Goal: Register for event/course

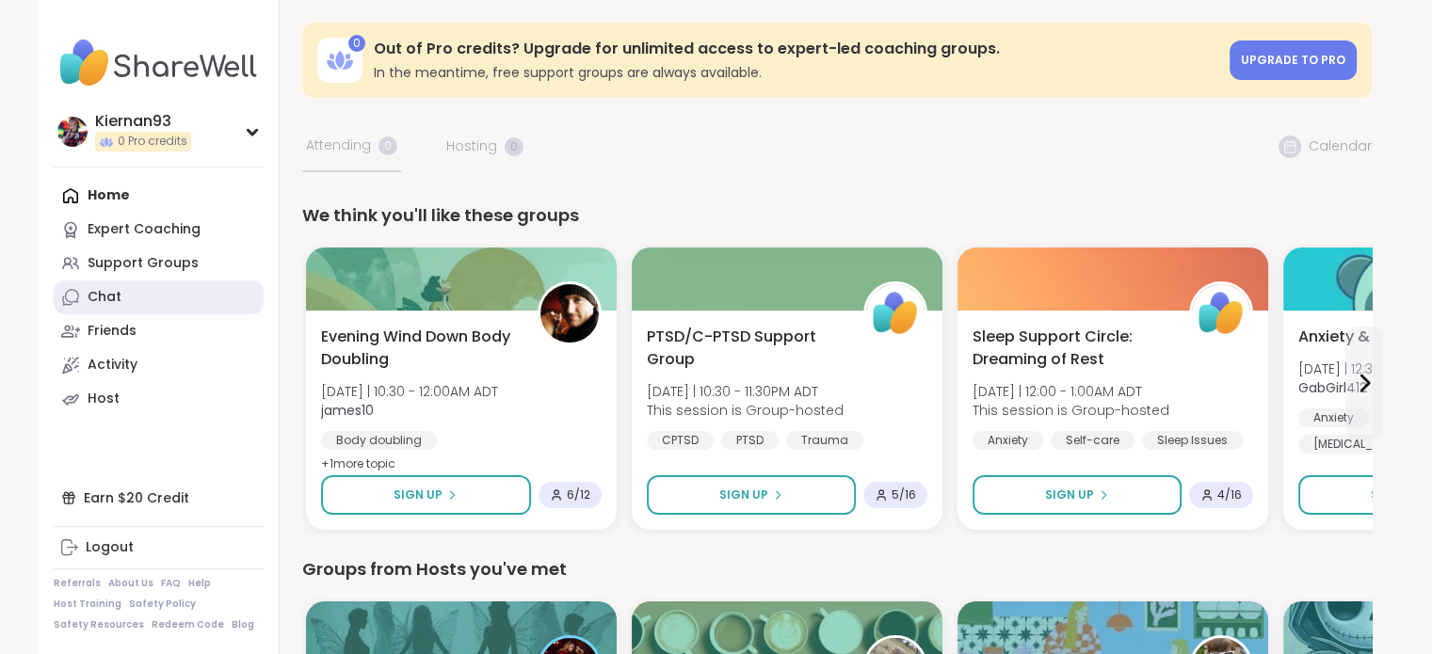
click at [145, 293] on link "Chat" at bounding box center [159, 298] width 210 height 34
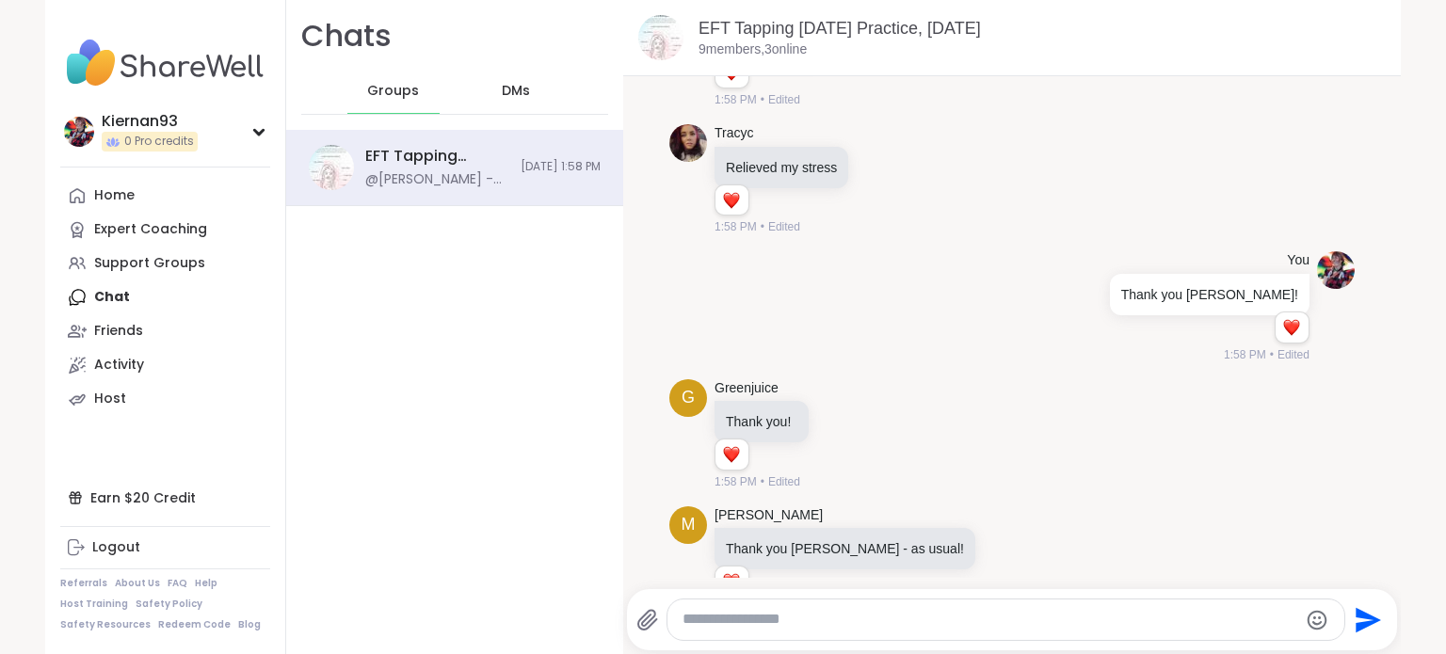
click at [521, 91] on div "DMs" at bounding box center [517, 91] width 92 height 45
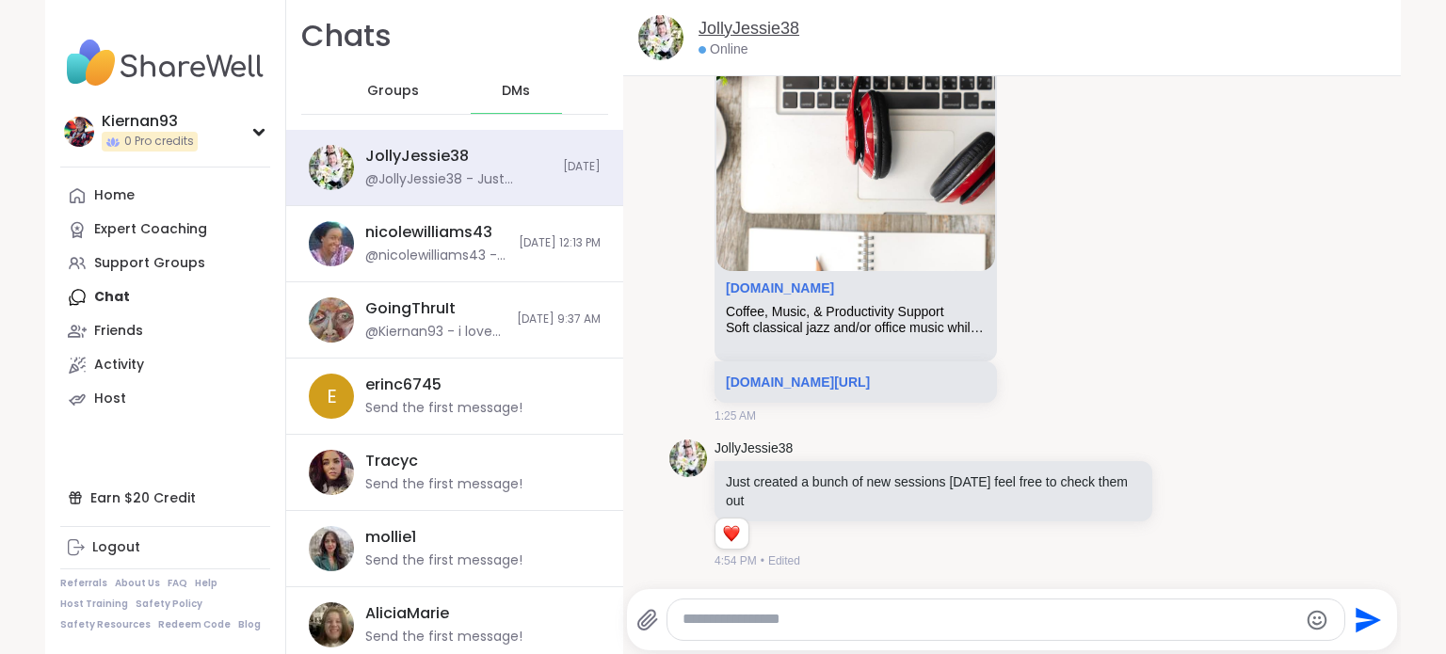
click at [777, 29] on link "JollyJessie38" at bounding box center [749, 29] width 101 height 24
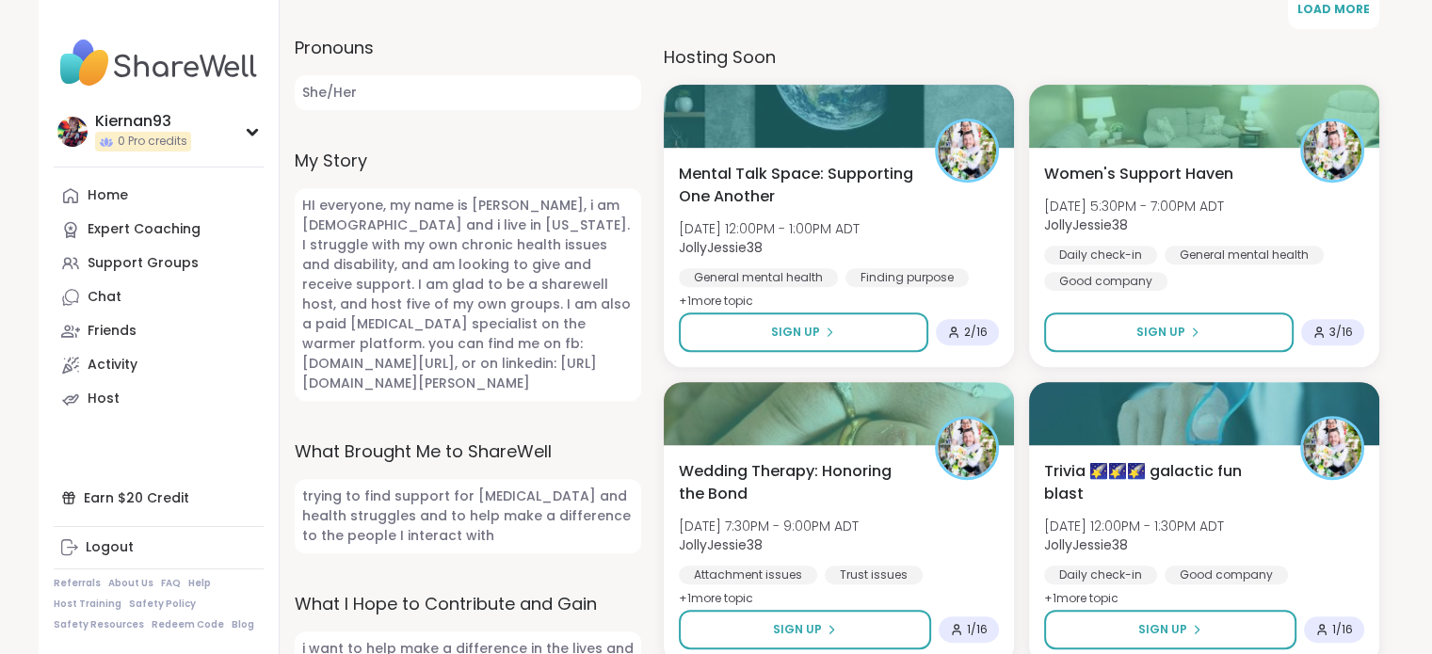
scroll to position [719, 0]
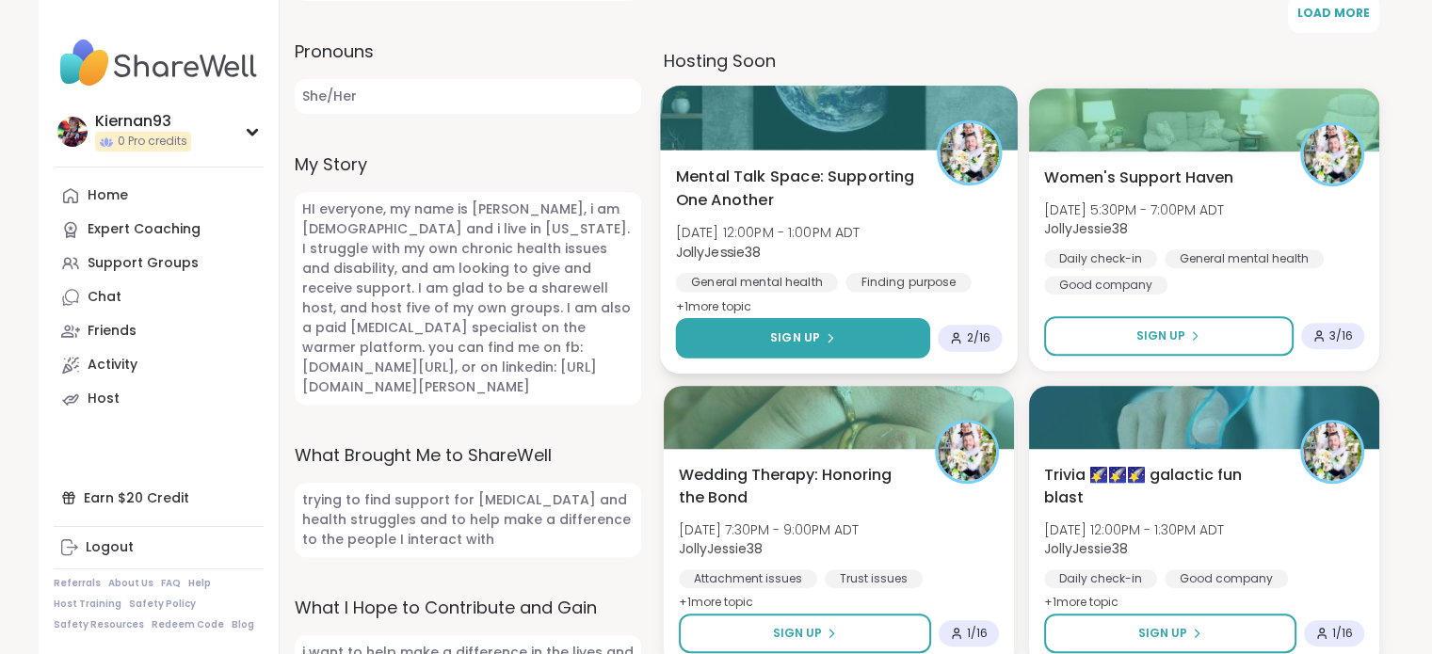
click at [820, 339] on div "Sign Up" at bounding box center [802, 338] width 65 height 17
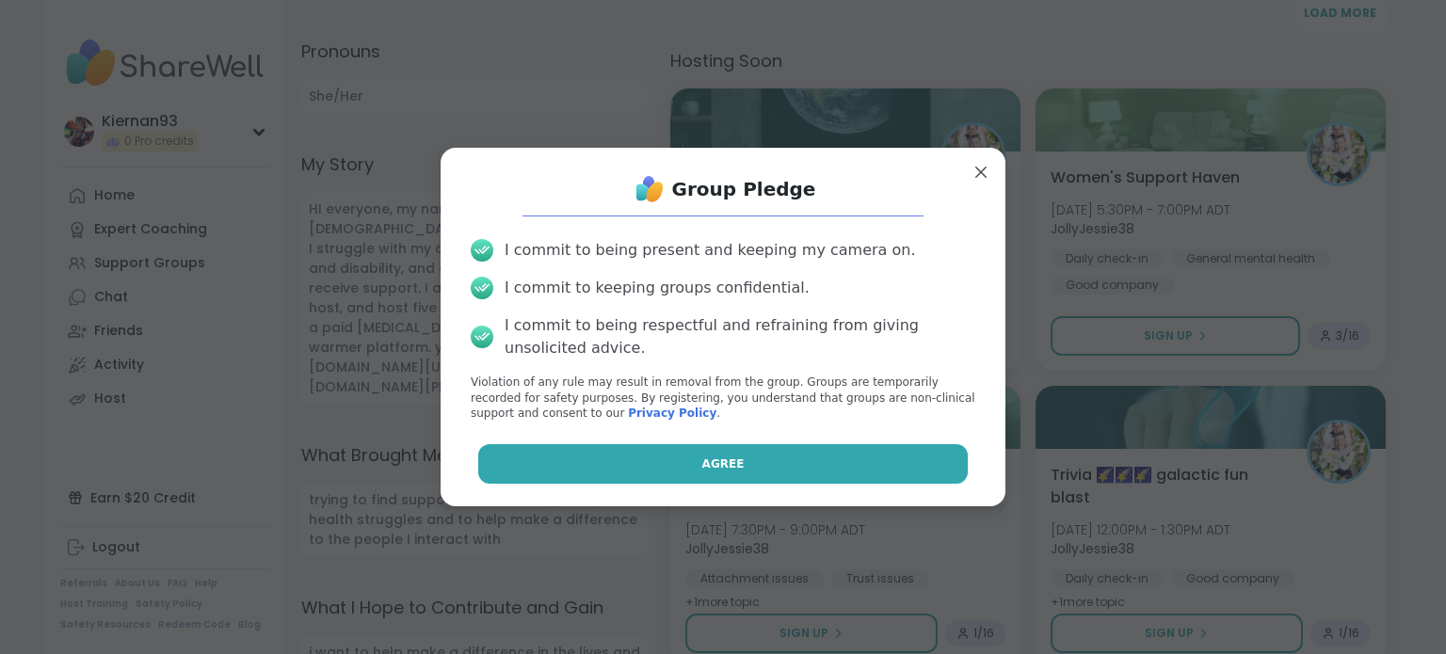
click at [721, 458] on span "Agree" at bounding box center [723, 464] width 42 height 17
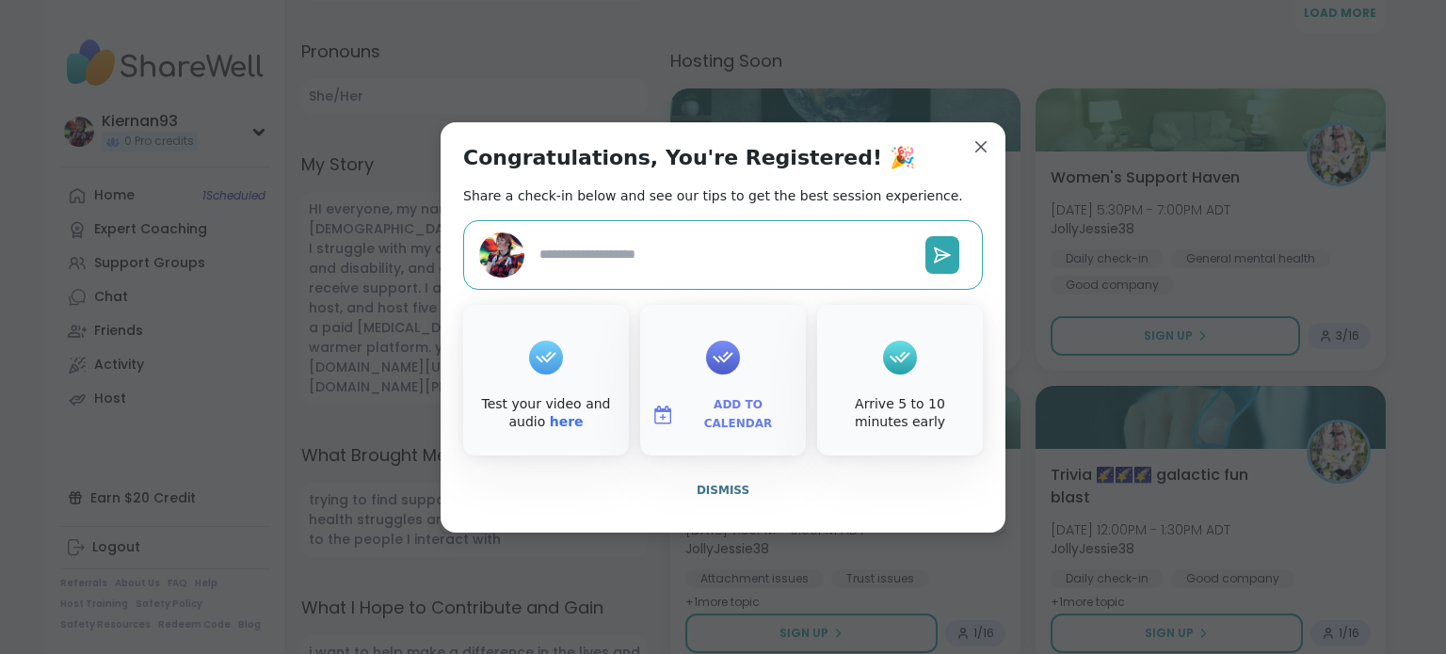
type textarea "*"
click at [699, 418] on span "Add to Calendar" at bounding box center [738, 414] width 113 height 37
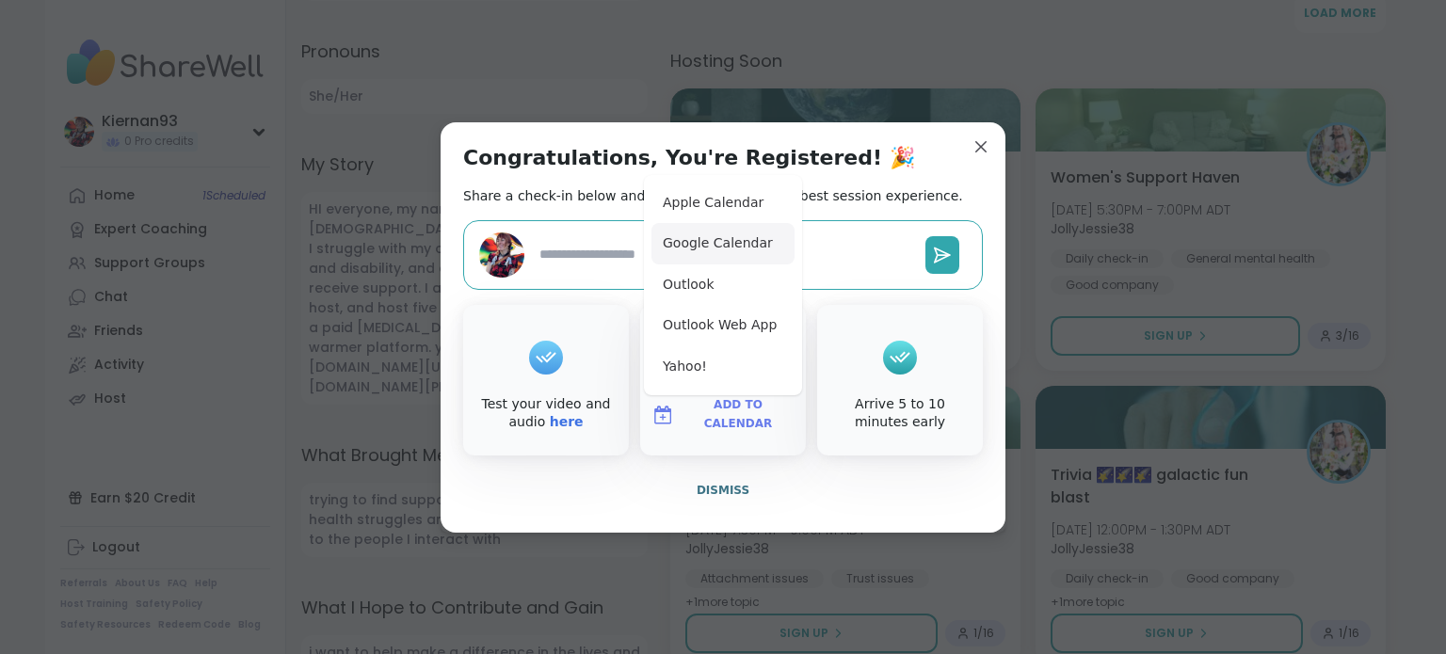
click at [764, 255] on button "Google Calendar" at bounding box center [722, 243] width 143 height 41
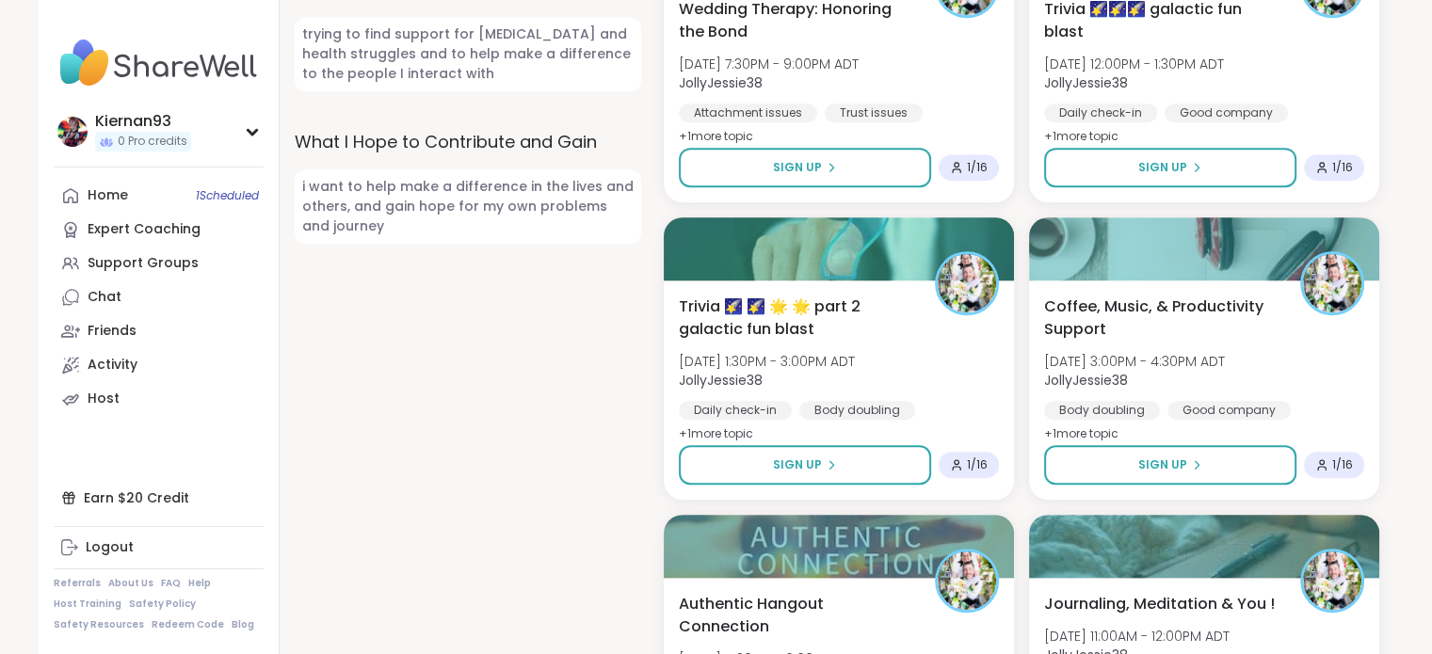
scroll to position [1155, 0]
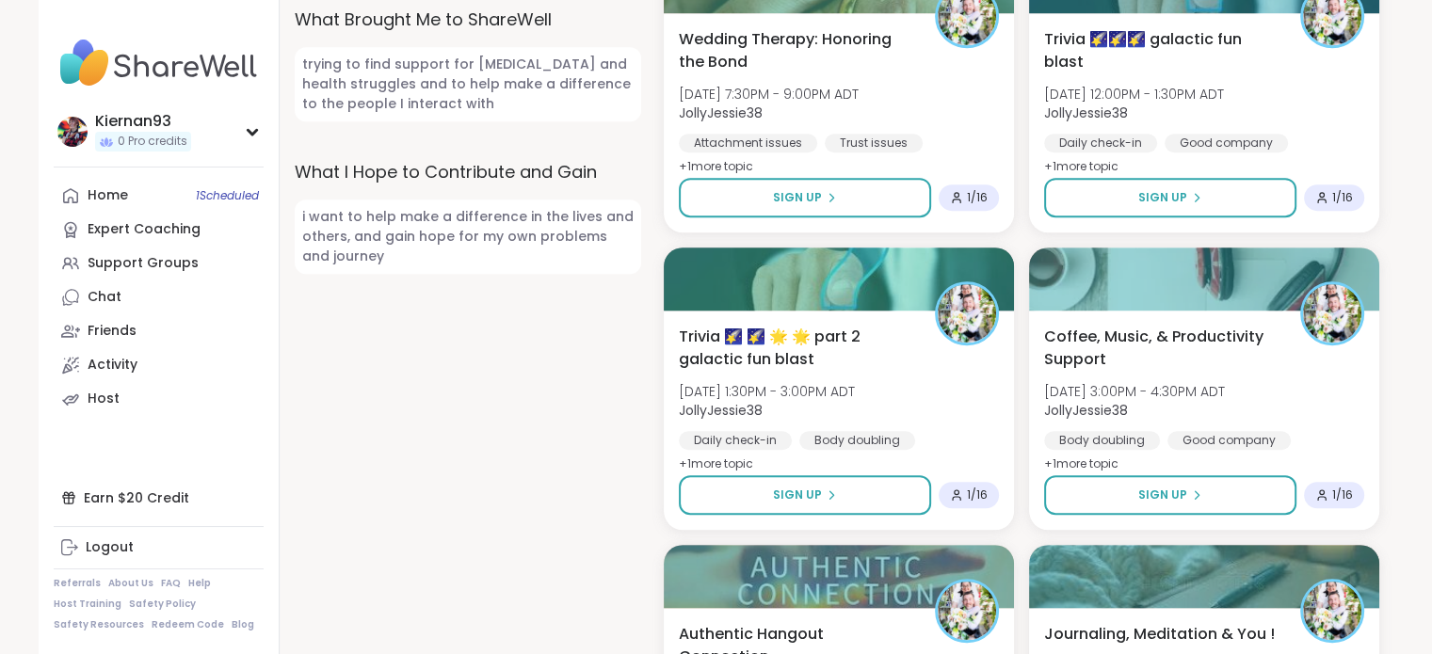
drag, startPoint x: 1414, startPoint y: 244, endPoint x: 1413, endPoint y: 81, distance: 162.9
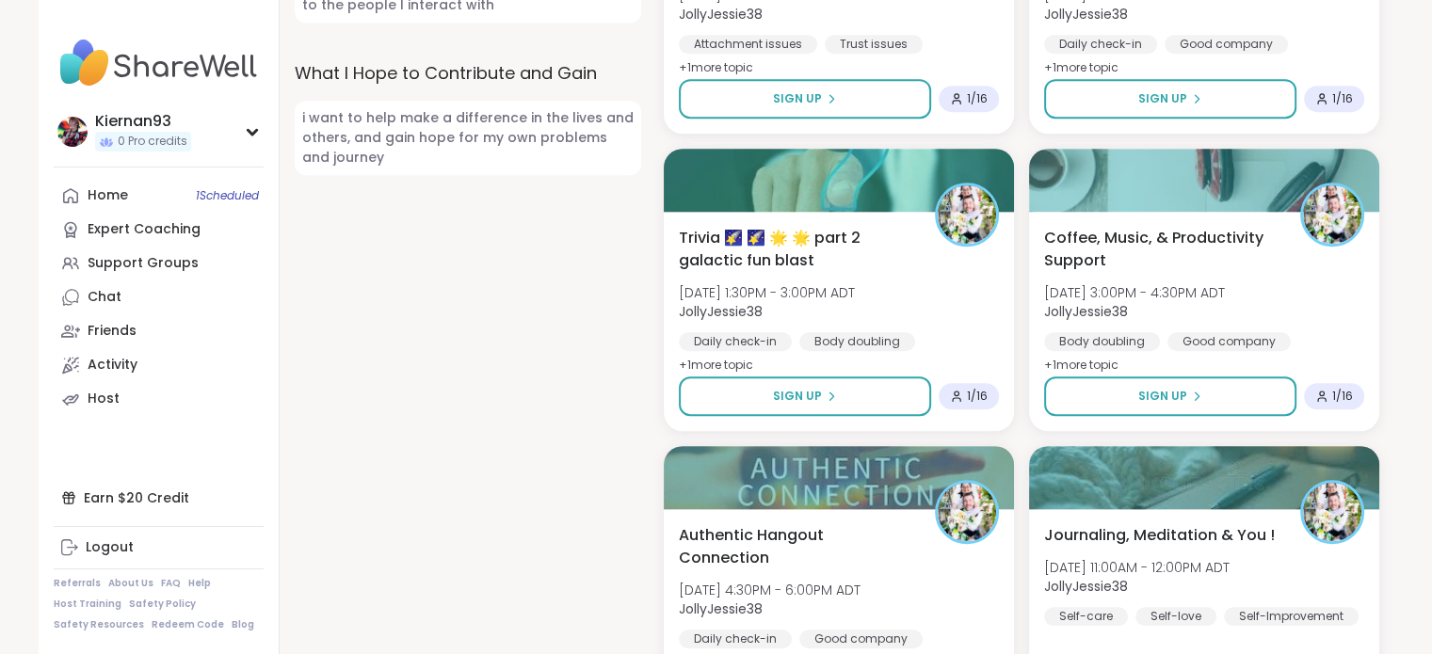
scroll to position [1376, 0]
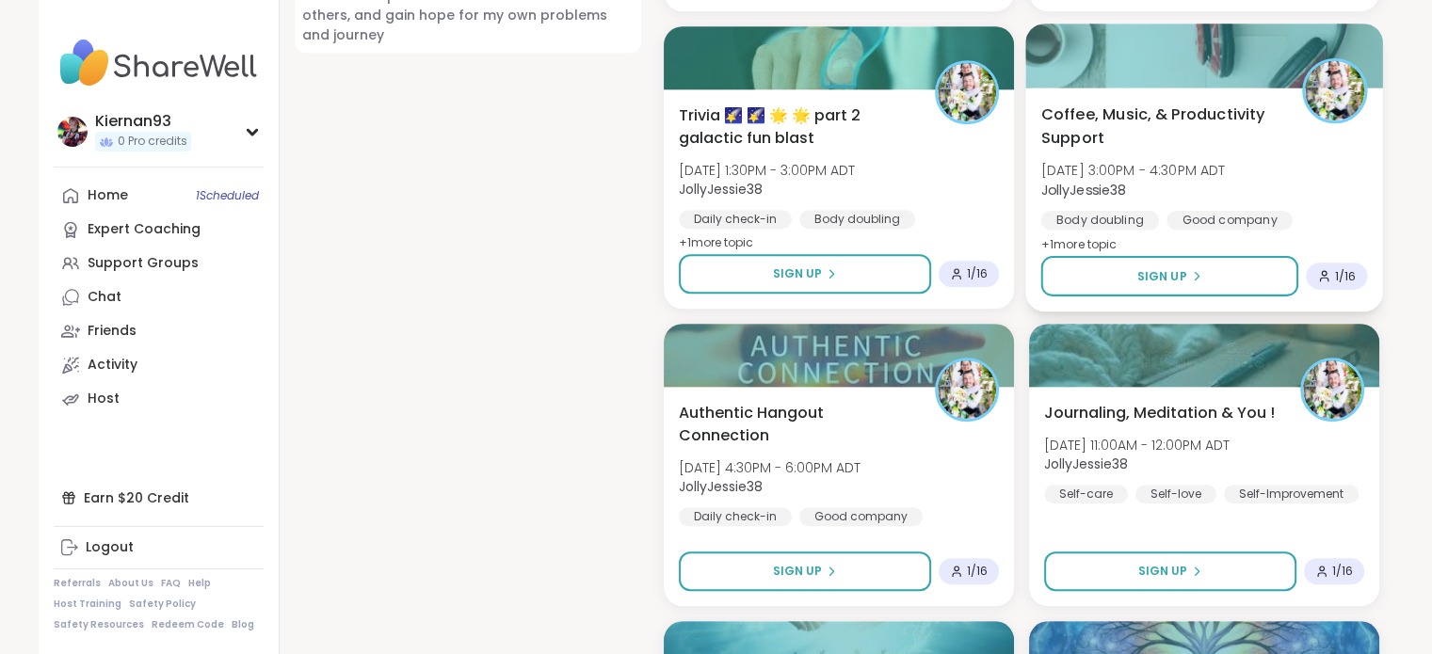
click at [1160, 99] on div "Coffee, Music, & Productivity Support Tue, Oct 14 | 3:00PM - 4:30PM ADT JollyJe…" at bounding box center [1203, 200] width 357 height 224
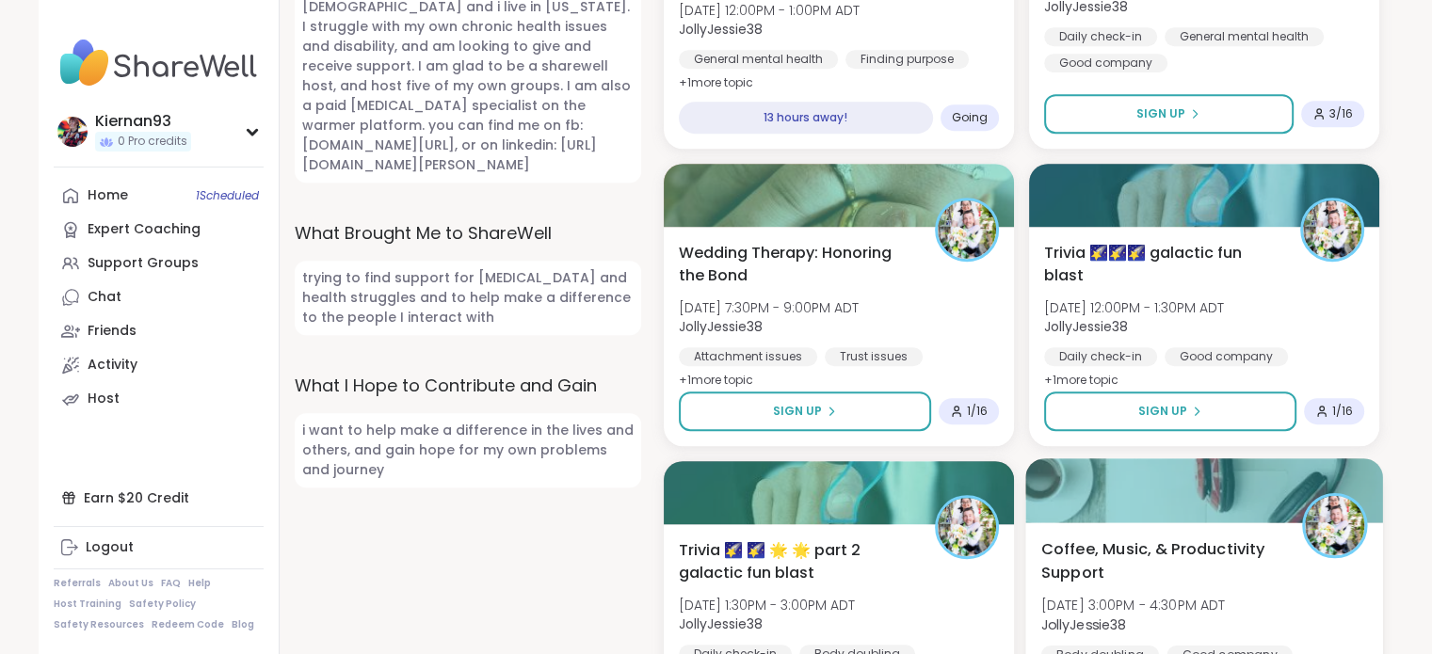
scroll to position [940, 0]
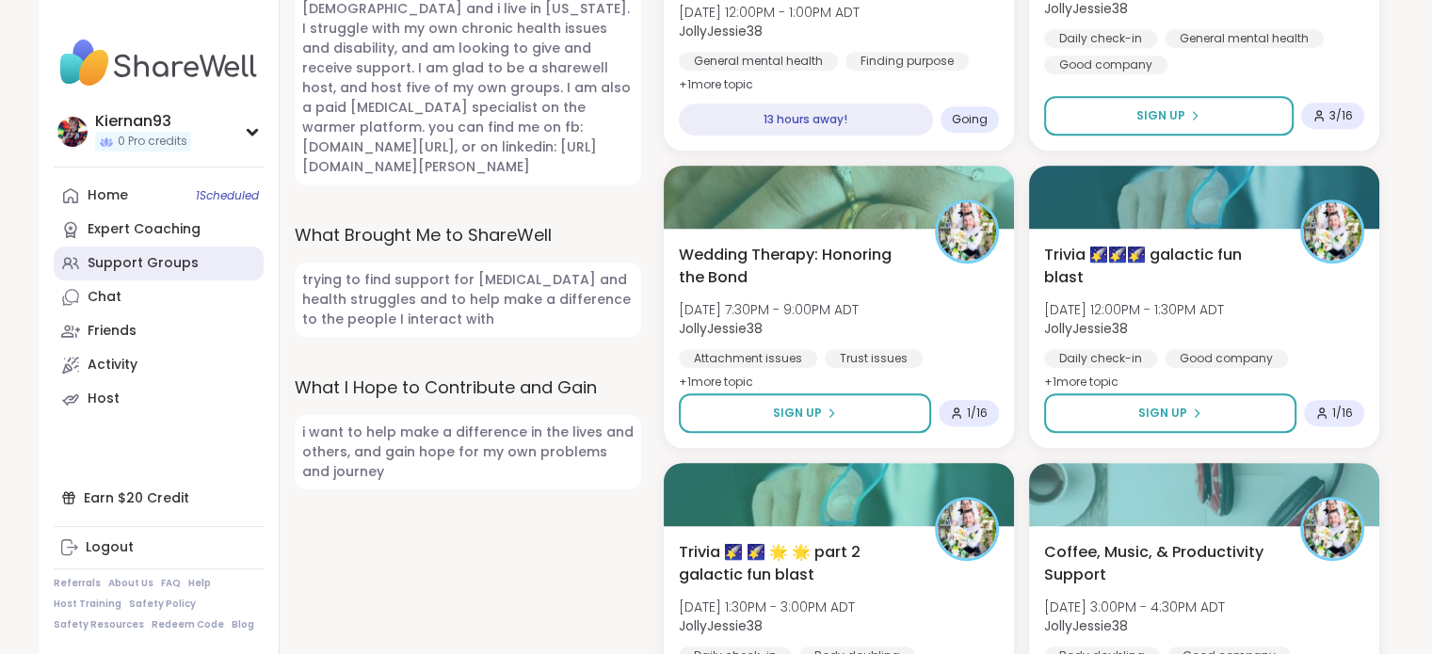
click at [136, 272] on div "Support Groups" at bounding box center [143, 263] width 111 height 19
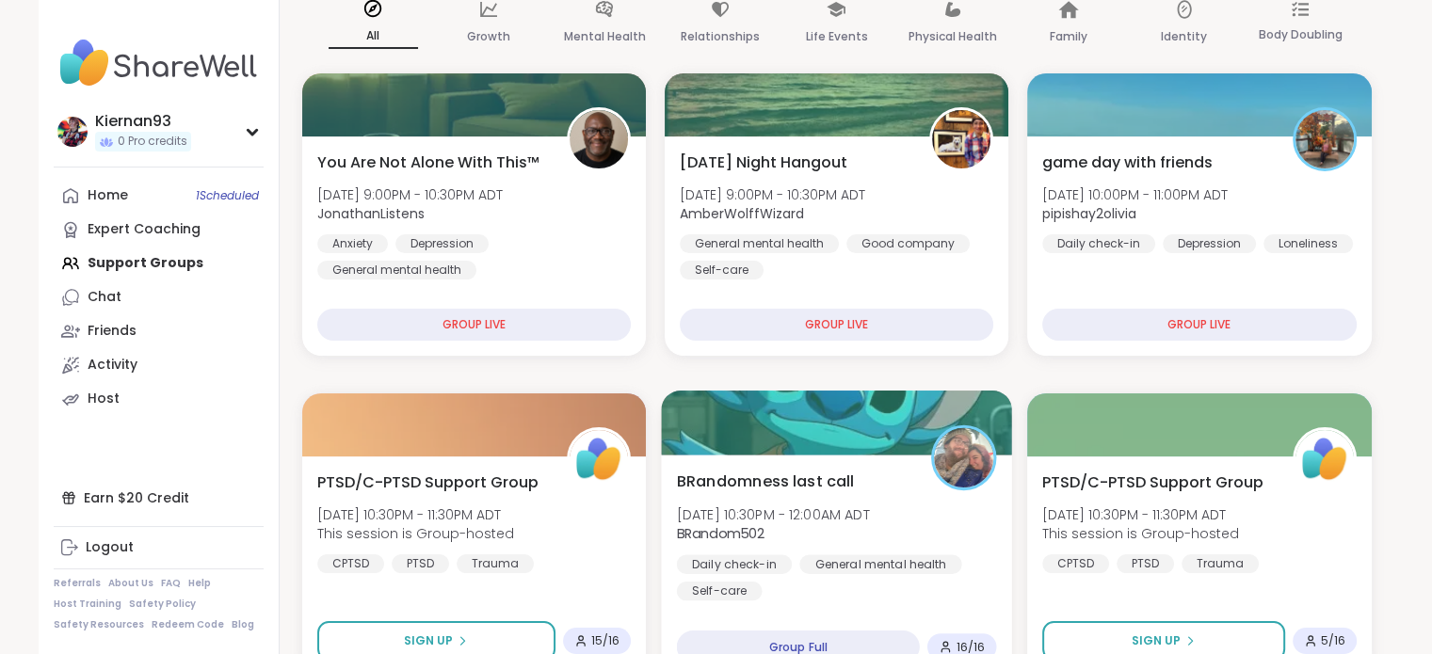
scroll to position [322, 0]
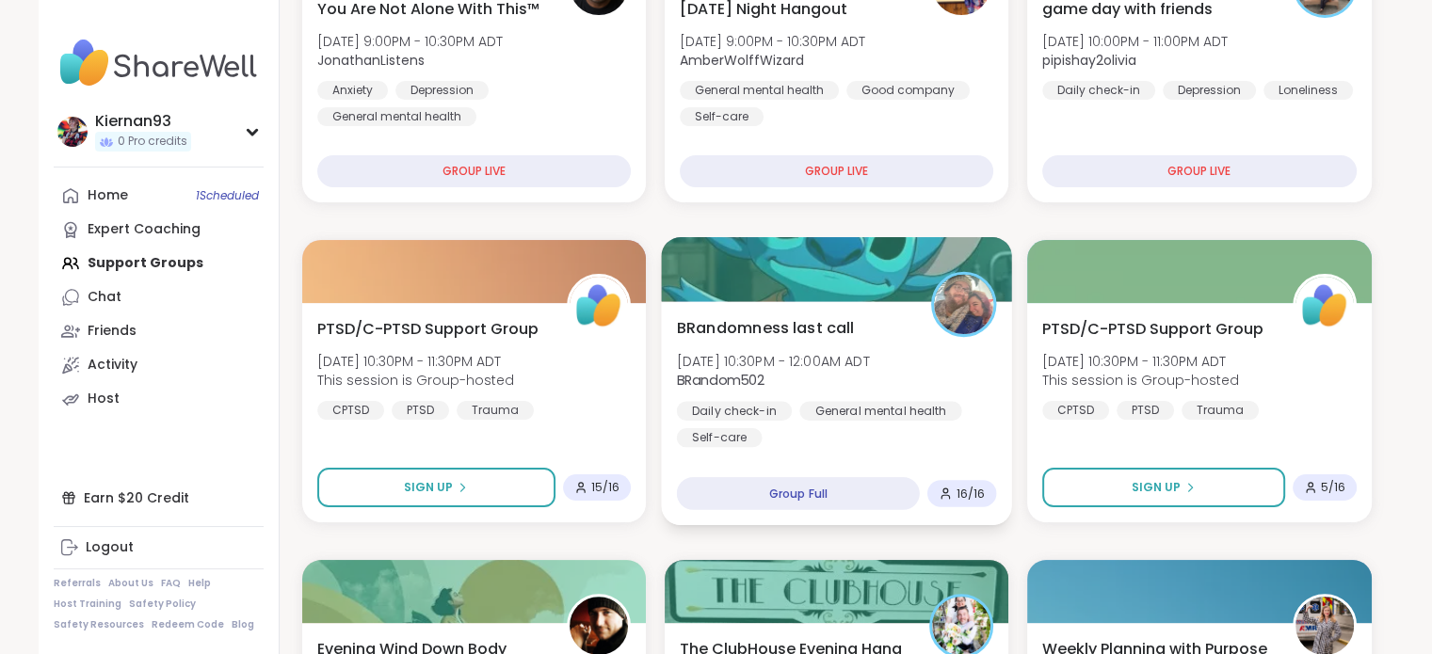
click at [798, 334] on span "BRandomness last call" at bounding box center [765, 327] width 178 height 23
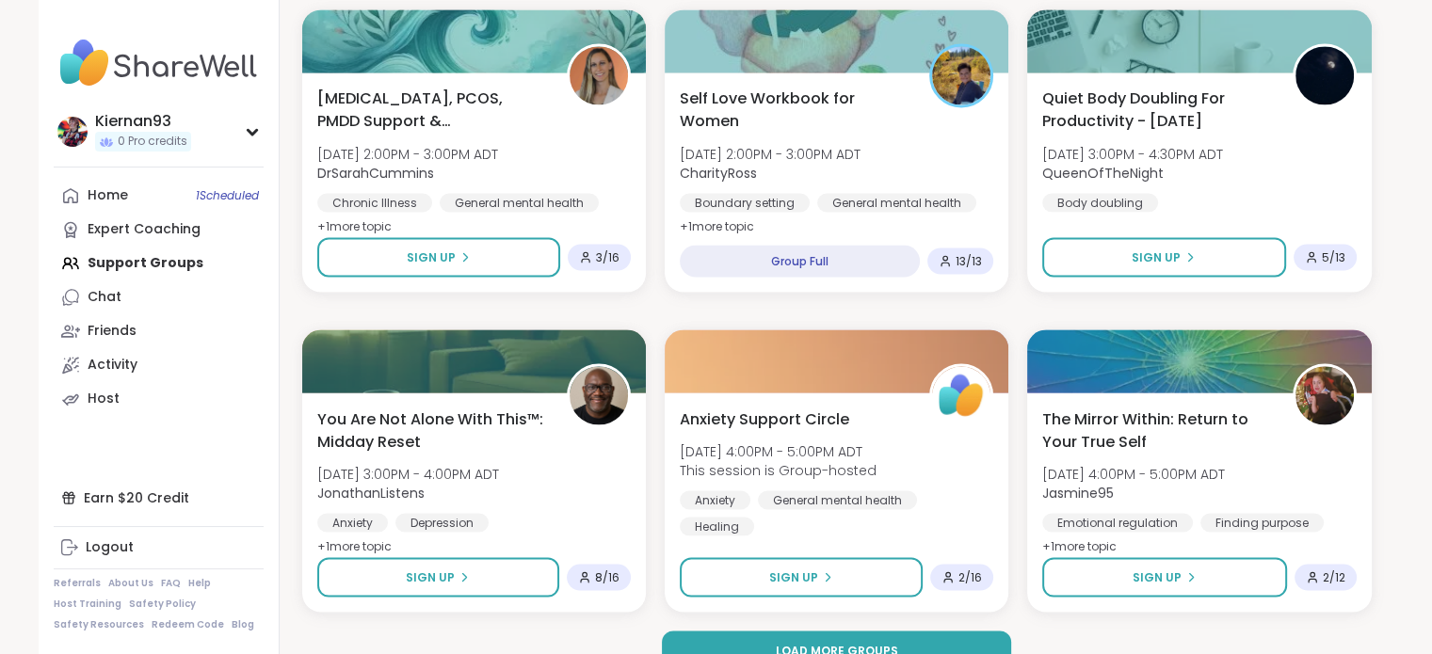
scroll to position [3467, 0]
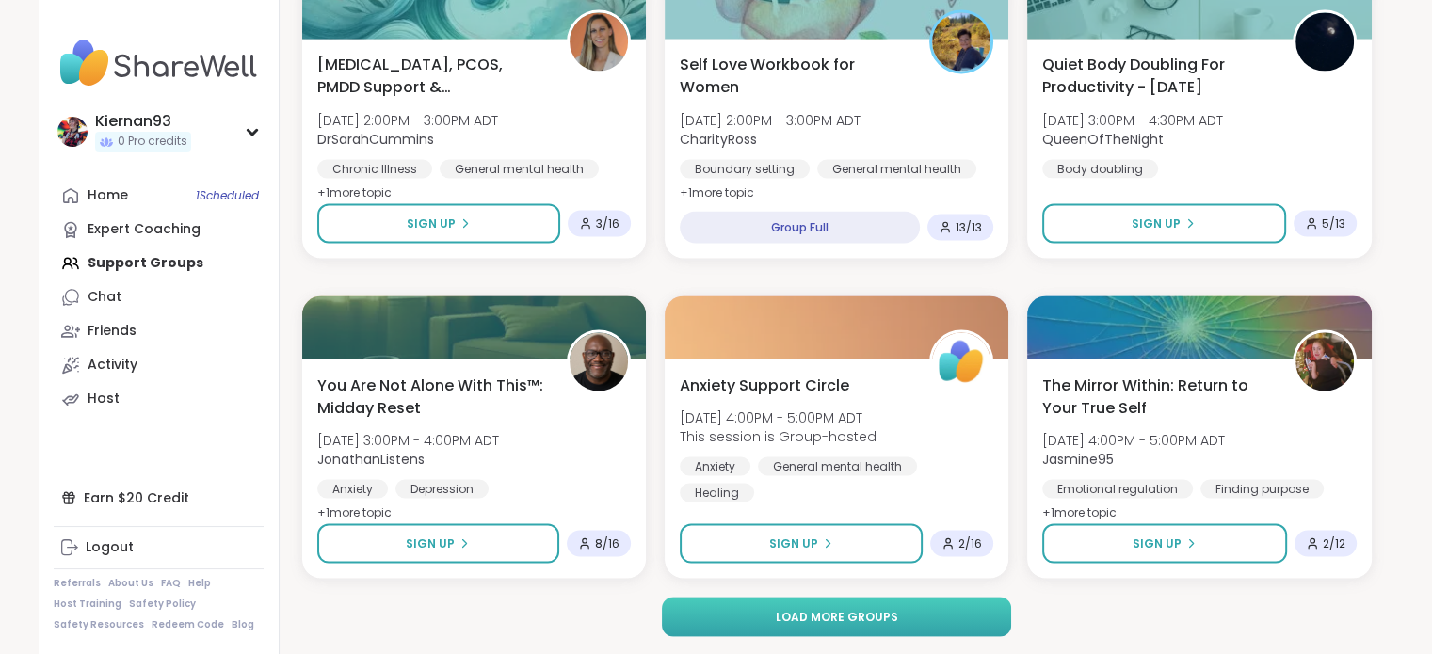
click at [810, 619] on span "Load more groups" at bounding box center [836, 616] width 122 height 17
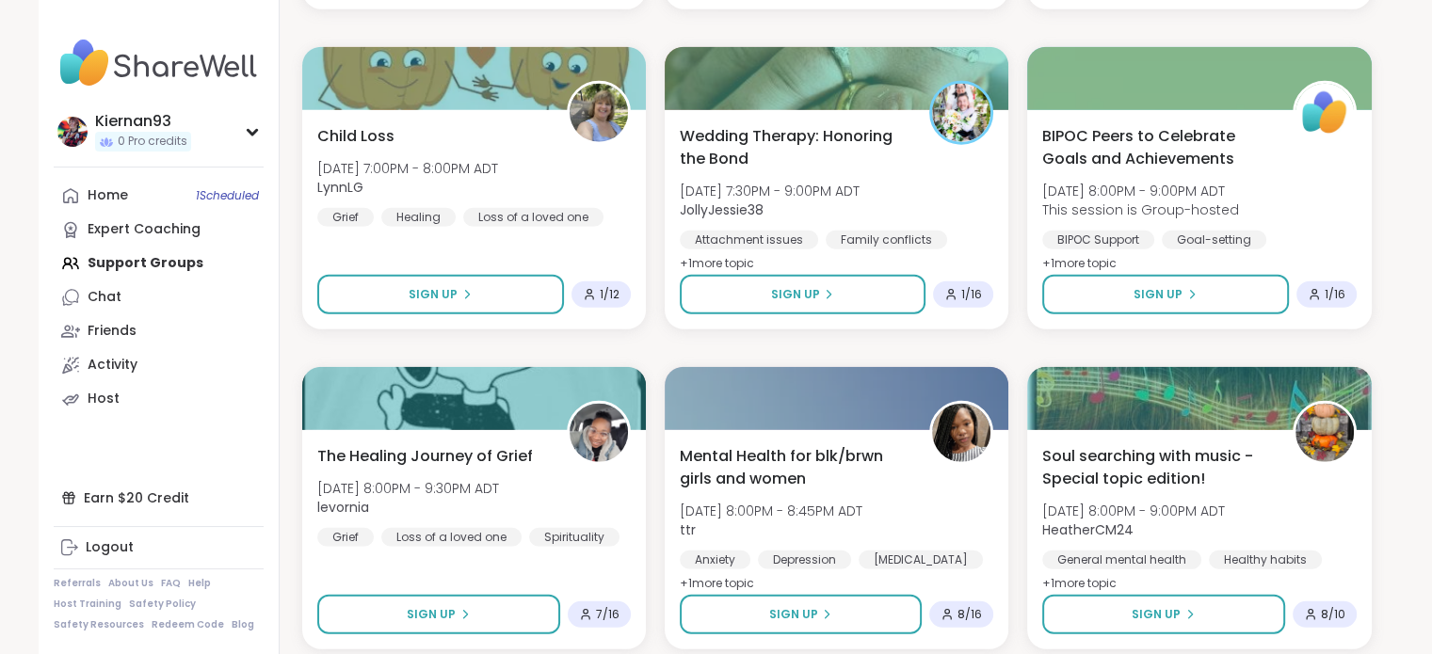
scroll to position [4997, 0]
click at [160, 114] on div "Kiernan93" at bounding box center [143, 121] width 96 height 21
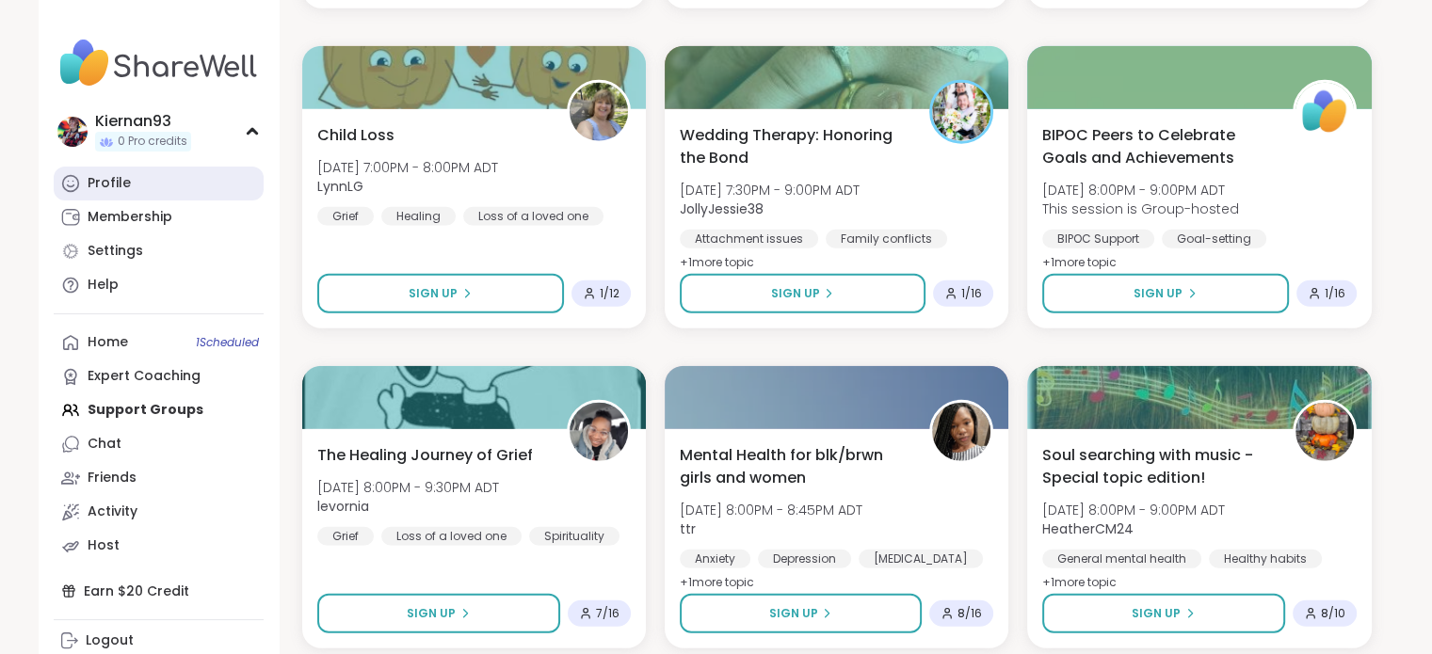
click at [95, 198] on link "Profile" at bounding box center [159, 184] width 210 height 34
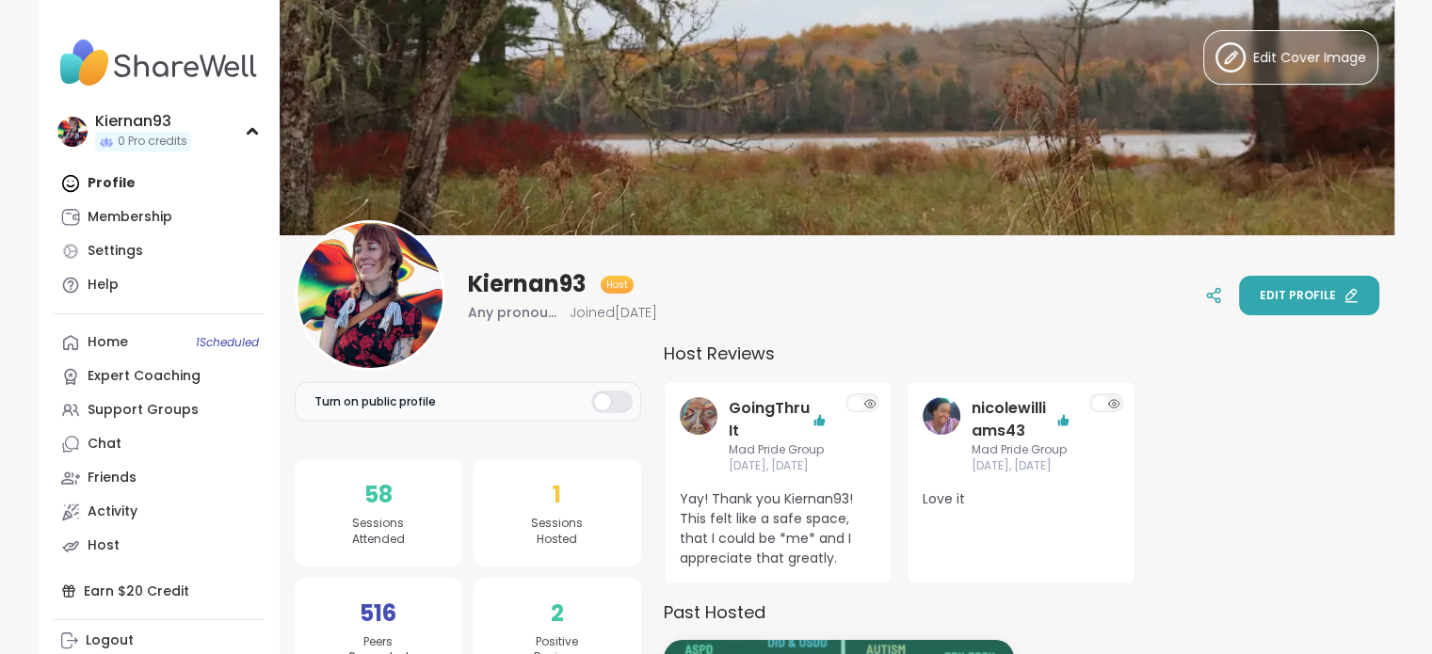
click at [1260, 313] on button "Edit profile" at bounding box center [1309, 296] width 140 height 40
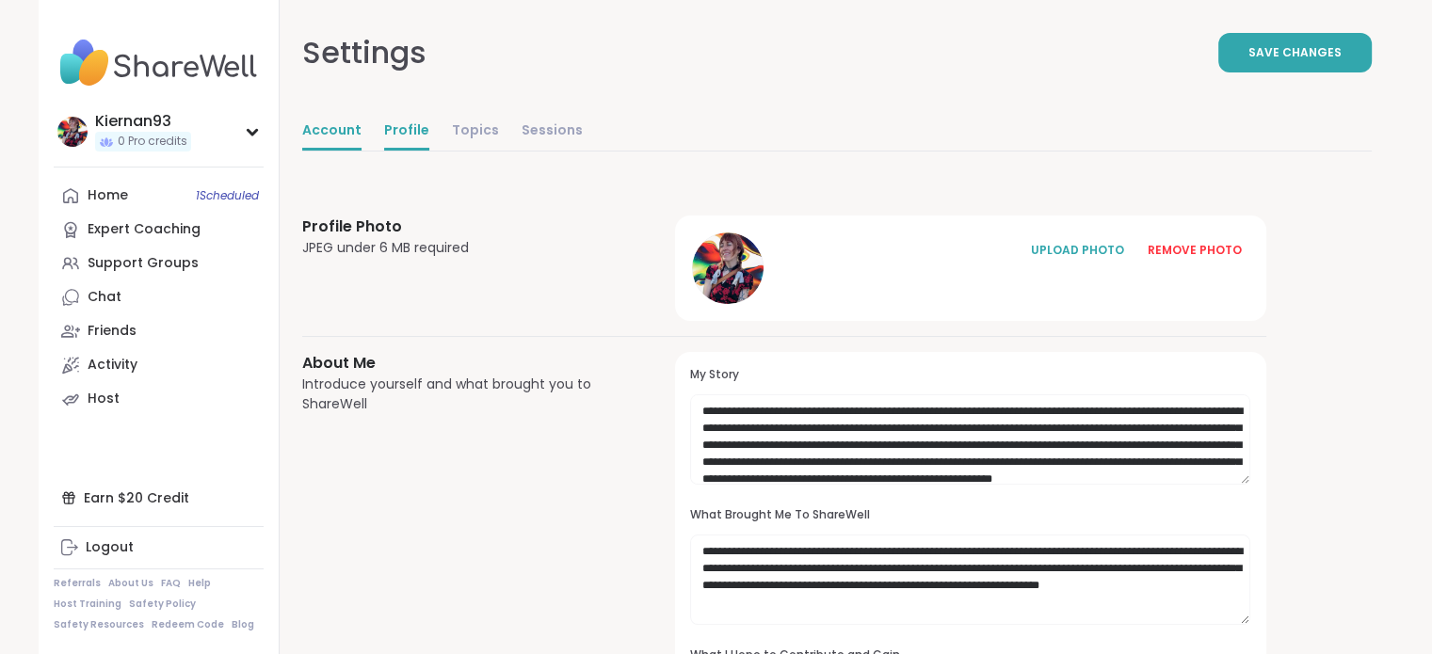
click at [318, 129] on link "Account" at bounding box center [331, 132] width 59 height 38
select select "**"
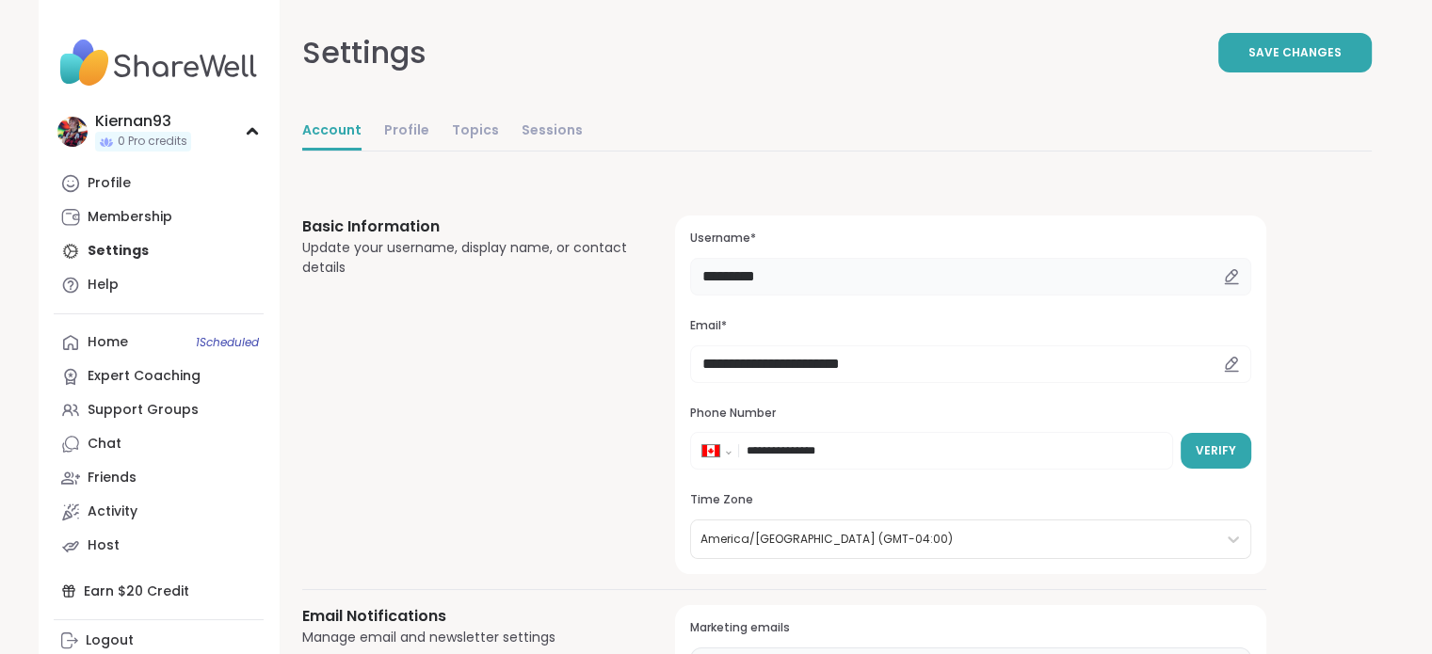
click at [851, 277] on input "*********" at bounding box center [970, 277] width 560 height 38
click at [1322, 60] on span "Save Changes" at bounding box center [1294, 52] width 93 height 17
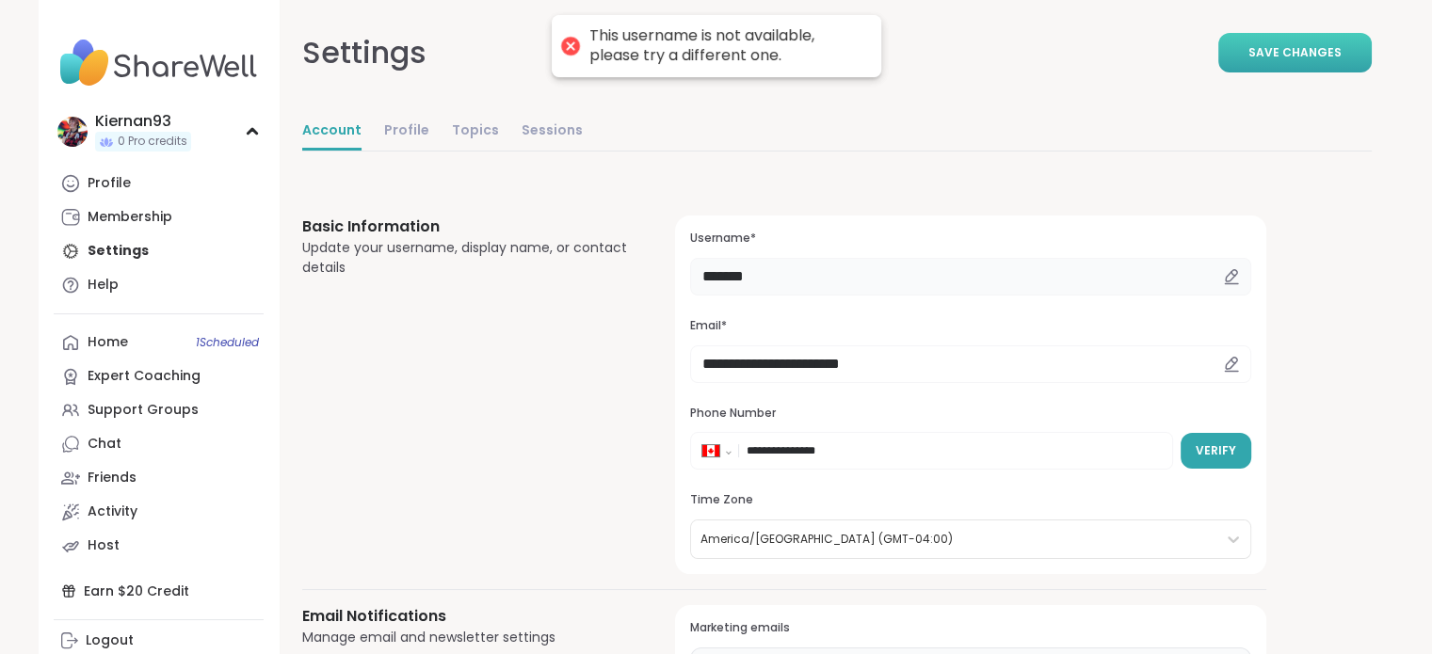
click at [794, 275] on input "*******" at bounding box center [970, 277] width 560 height 38
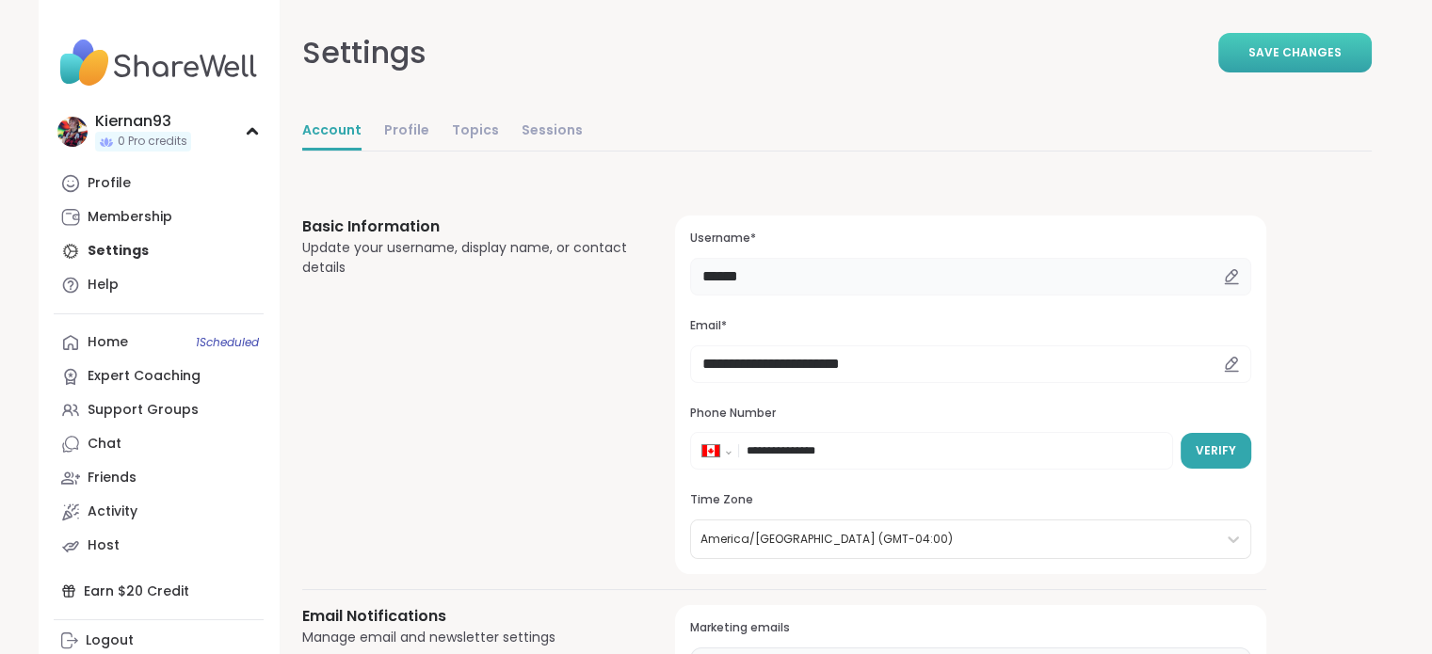
type input "******"
click at [1328, 49] on span "Save Changes" at bounding box center [1294, 52] width 93 height 17
click at [94, 181] on div "Profile" at bounding box center [109, 183] width 43 height 19
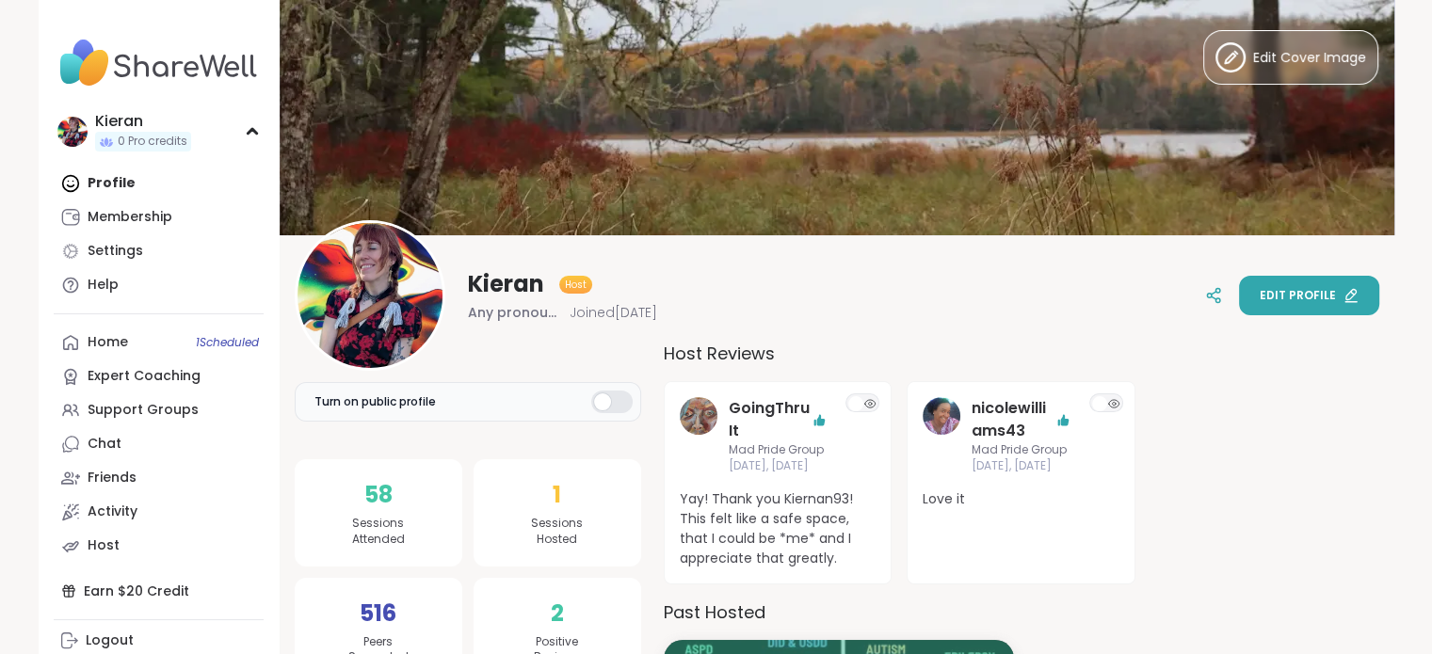
click at [1304, 299] on span "Edit profile" at bounding box center [1298, 295] width 76 height 17
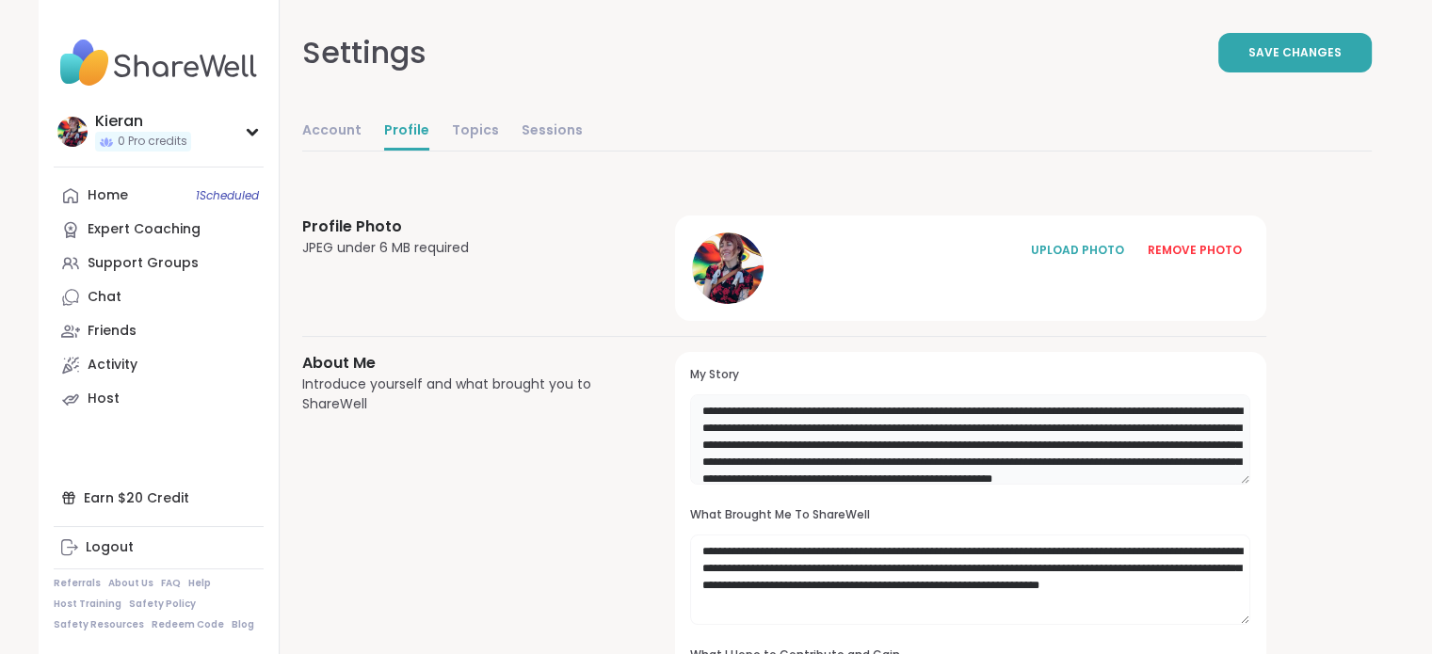
click at [820, 409] on textarea "**********" at bounding box center [970, 439] width 560 height 90
type textarea "**********"
drag, startPoint x: 955, startPoint y: 410, endPoint x: 884, endPoint y: 410, distance: 70.6
click at [884, 410] on textarea "**********" at bounding box center [970, 439] width 560 height 90
click at [897, 440] on textarea "**********" at bounding box center [970, 439] width 560 height 90
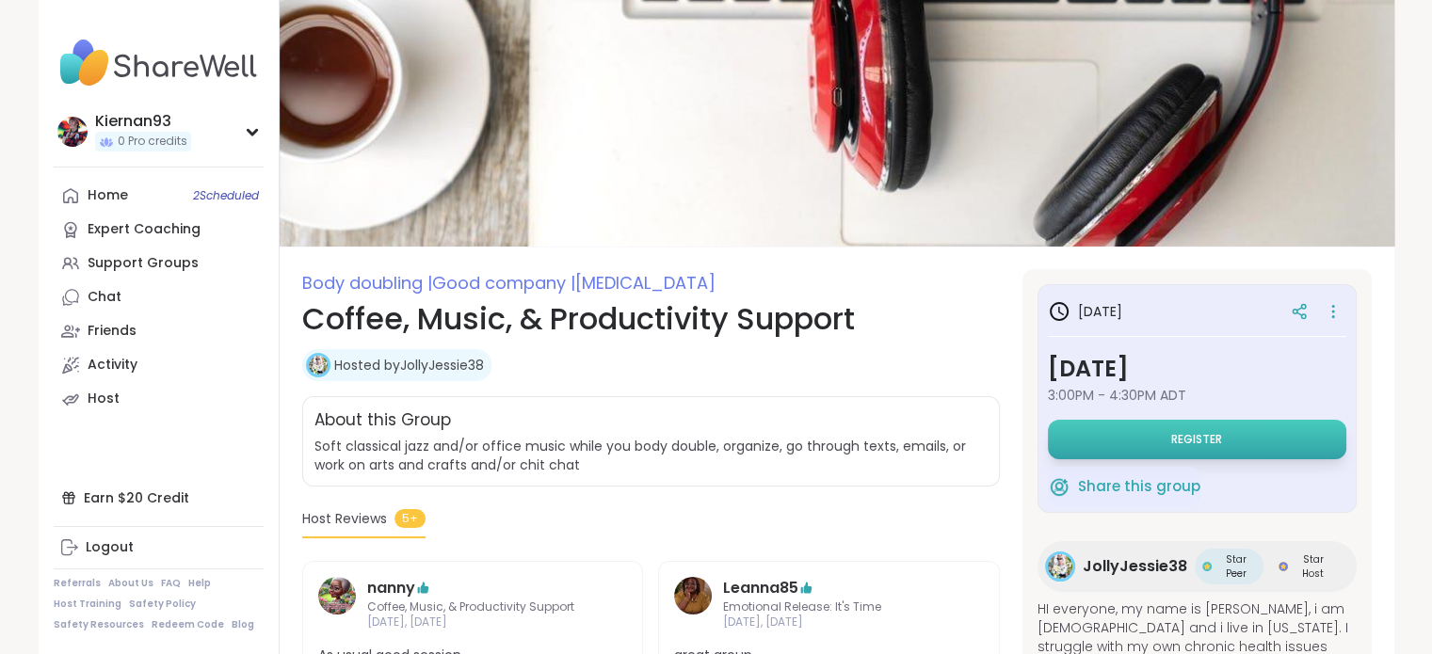
click at [1166, 445] on button "Register" at bounding box center [1197, 440] width 298 height 40
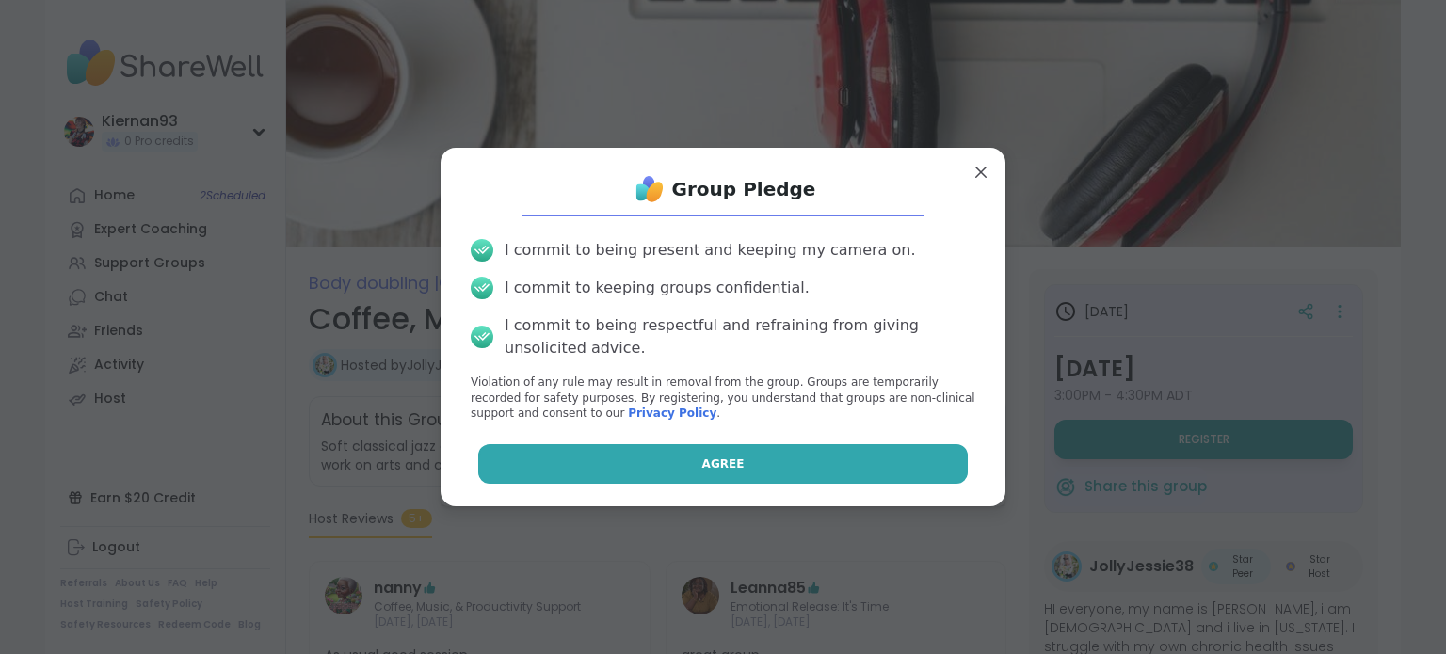
click at [782, 478] on button "Agree" at bounding box center [723, 464] width 490 height 40
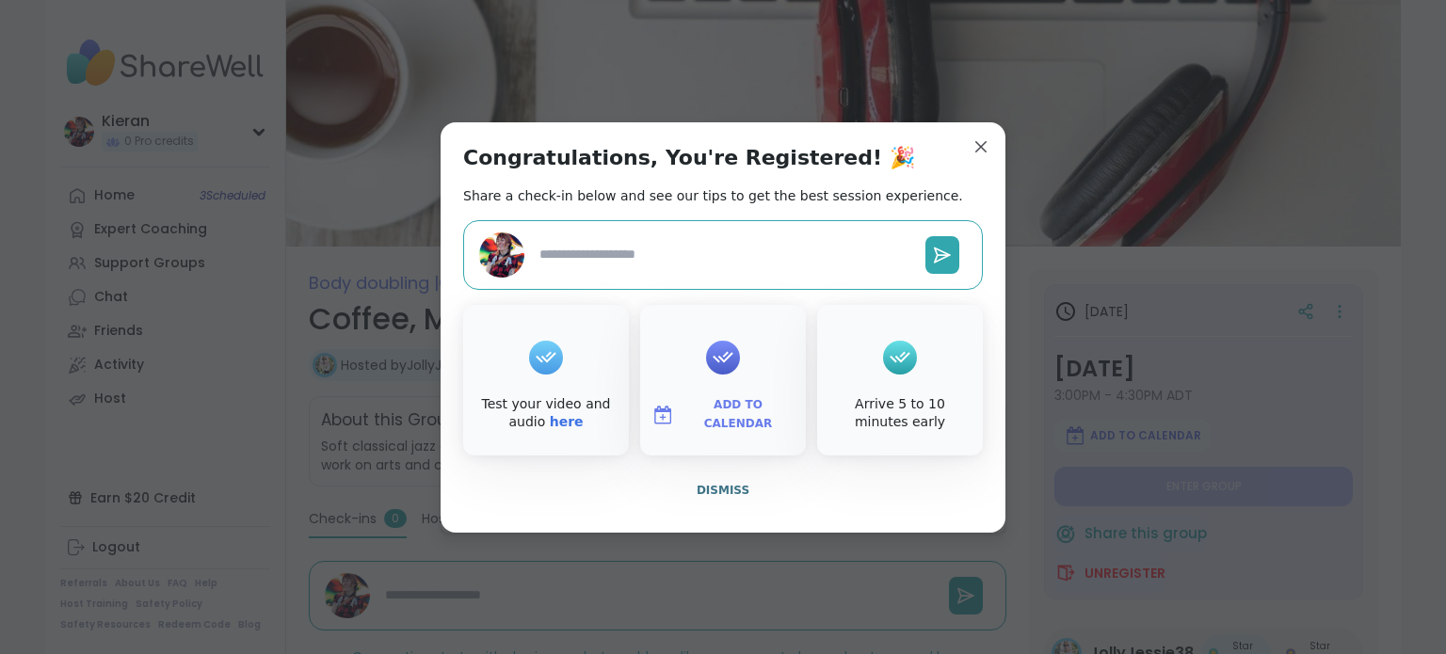
click at [723, 420] on span "Add to Calendar" at bounding box center [738, 414] width 113 height 37
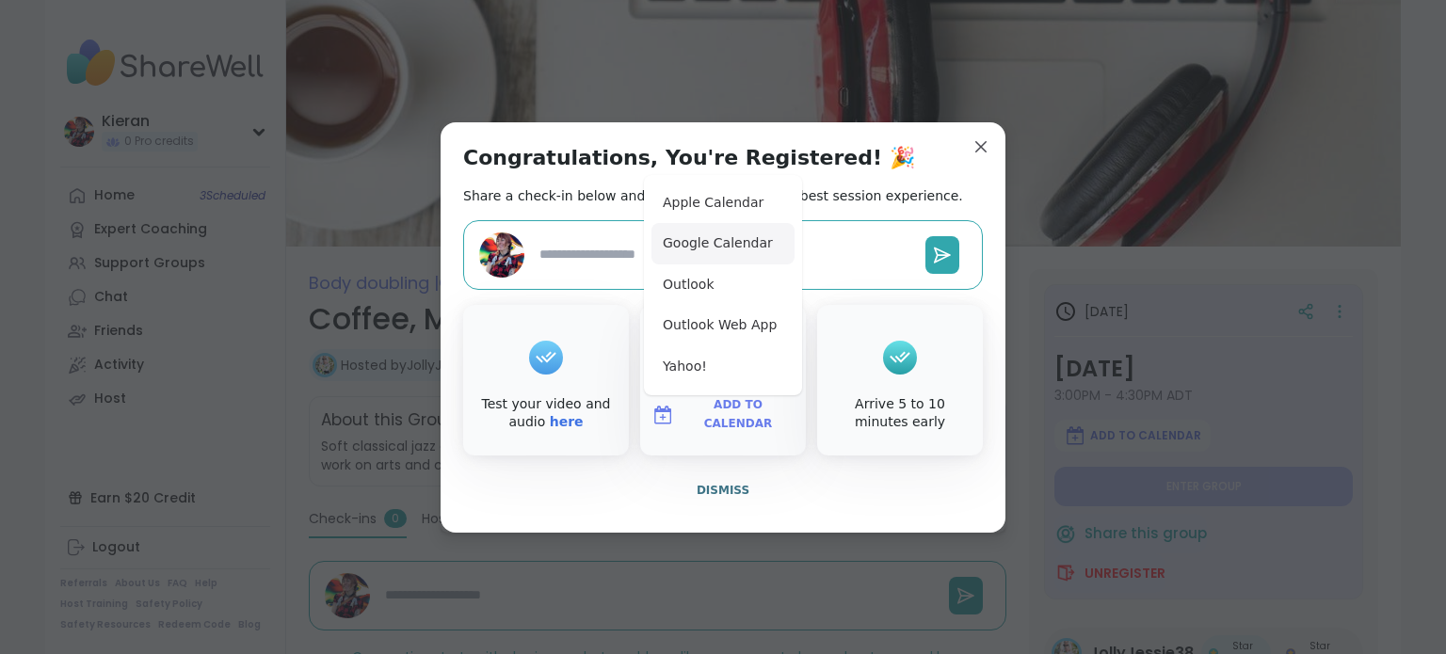
click at [745, 232] on button "Google Calendar" at bounding box center [722, 243] width 143 height 41
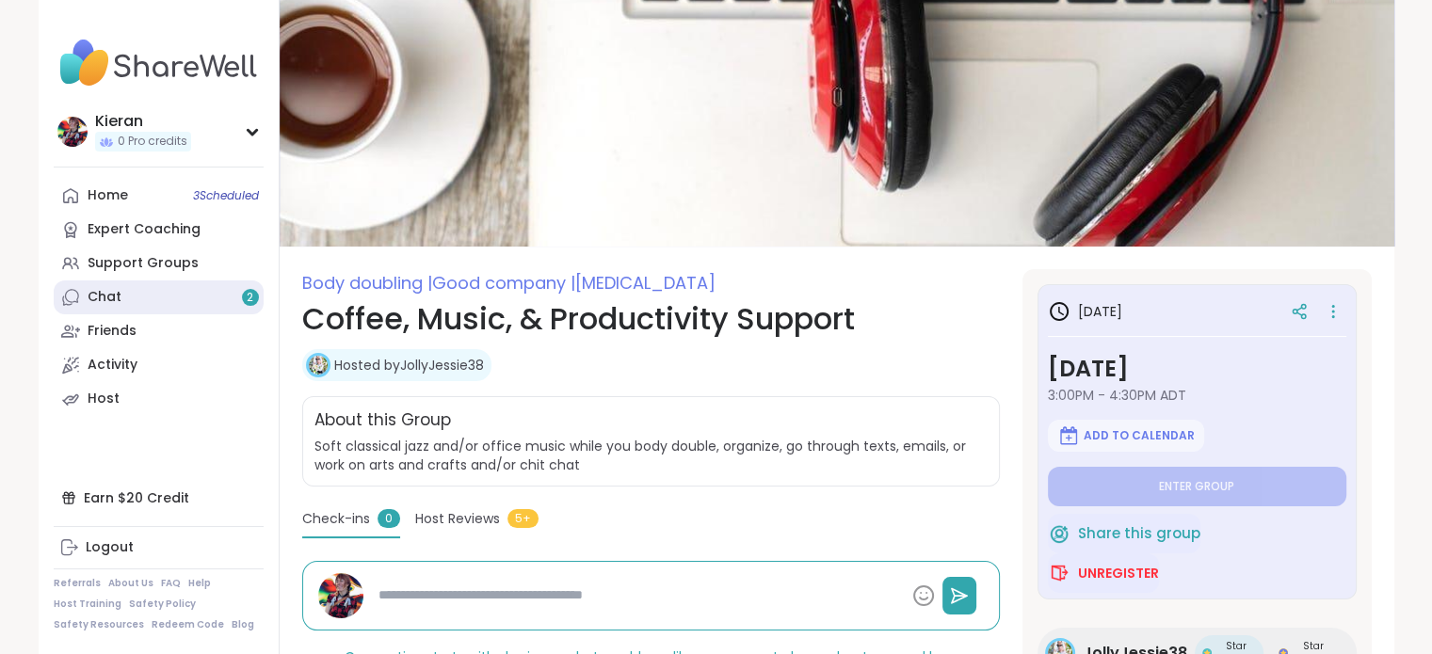
click at [121, 303] on link "Chat 2" at bounding box center [159, 298] width 210 height 34
type textarea "*"
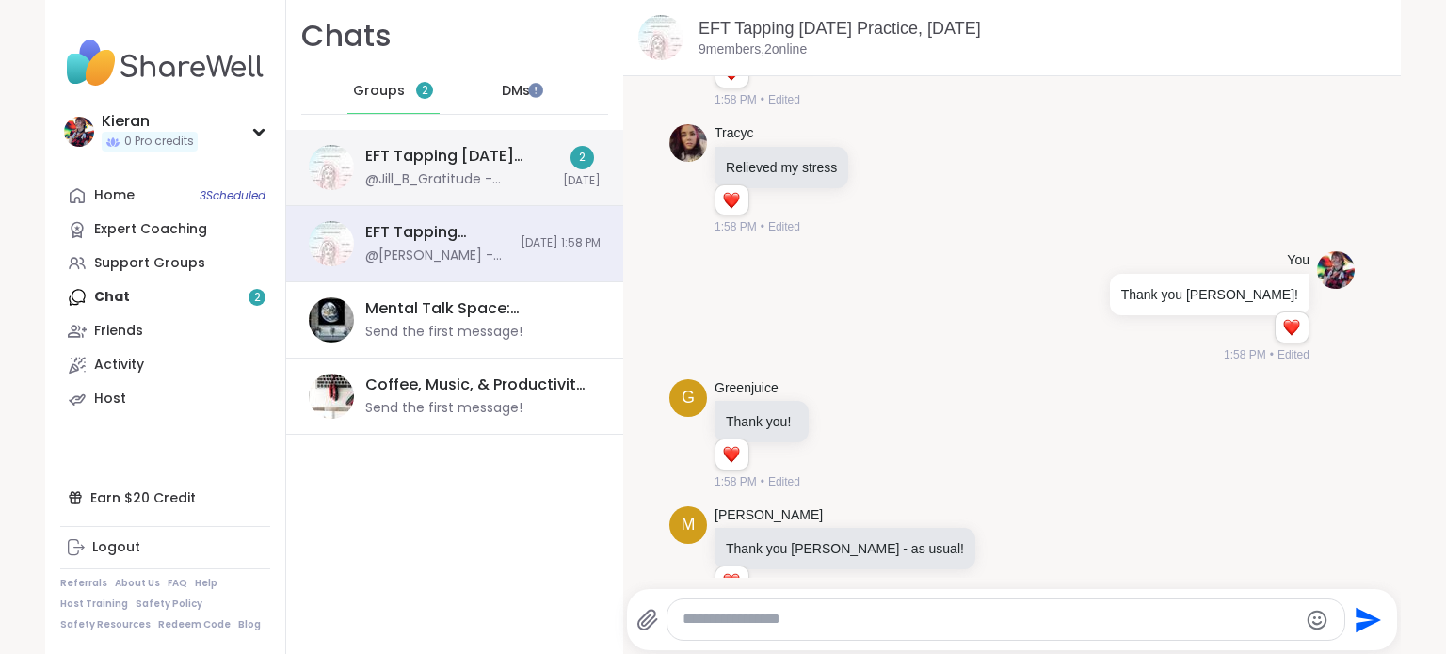
click at [503, 181] on div "@Jill_B_Gratitude - Welcome! Please type in your name, what is present for you/…" at bounding box center [458, 179] width 186 height 19
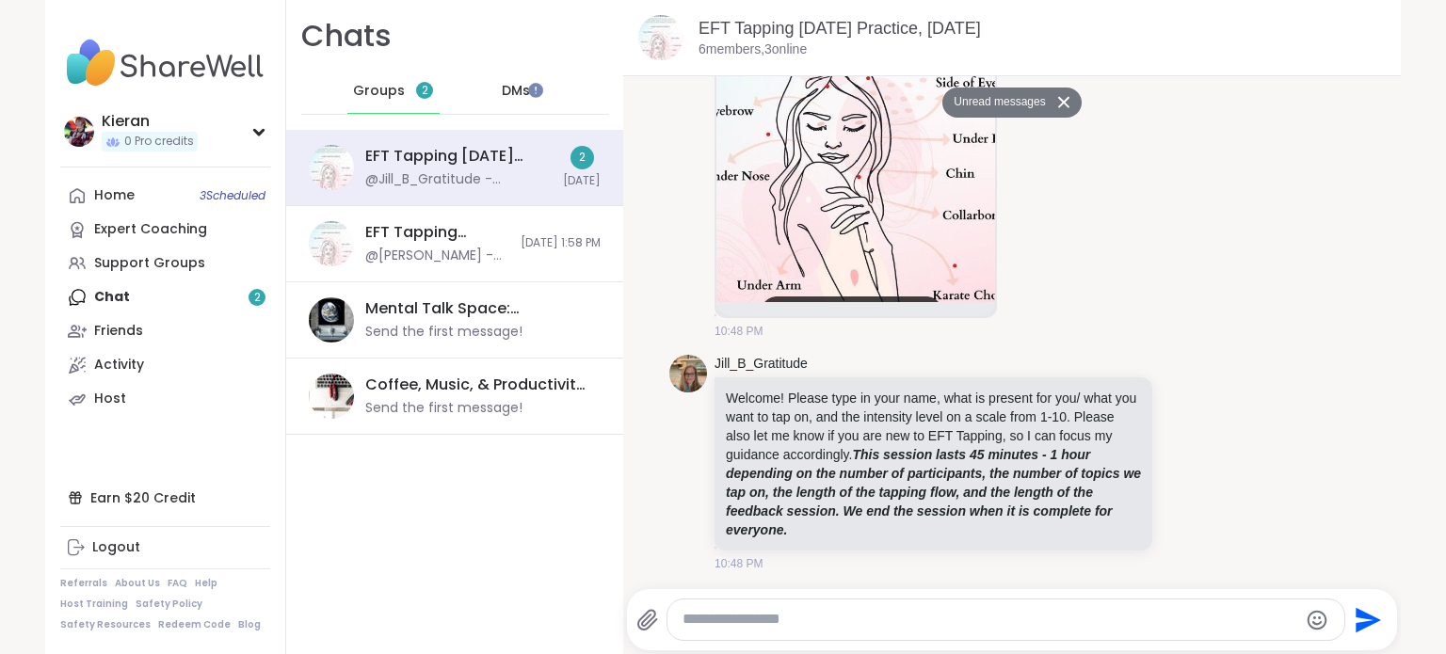
click at [502, 93] on span "DMs" at bounding box center [516, 91] width 28 height 19
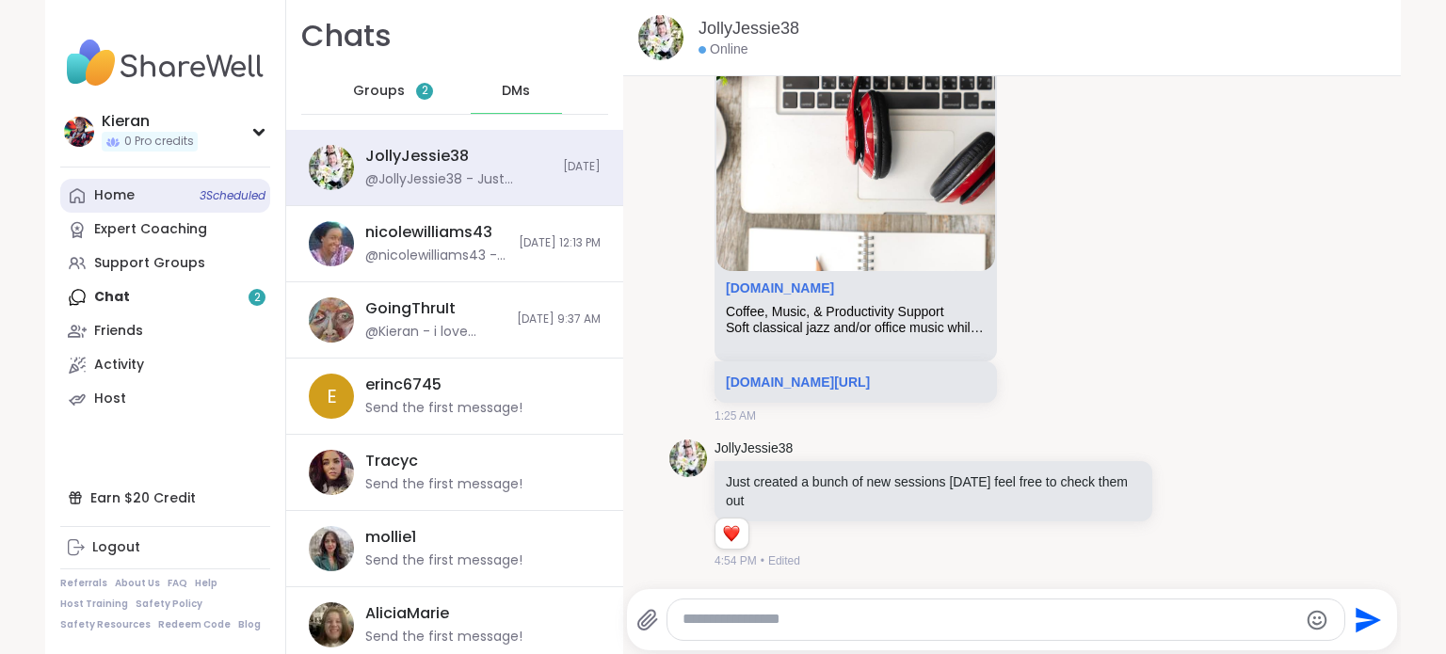
click at [98, 190] on div "Home 3 Scheduled" at bounding box center [114, 195] width 40 height 19
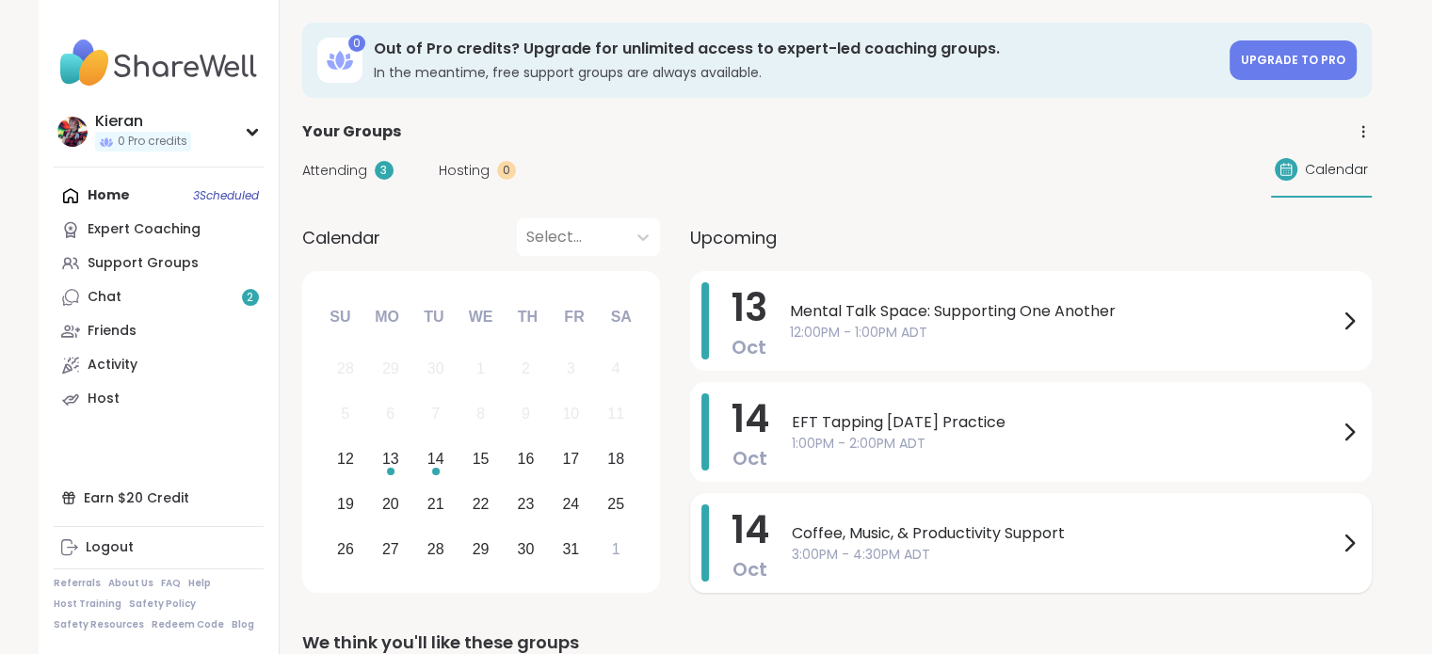
click at [1069, 541] on span "Coffee, Music, & Productivity Support" at bounding box center [1065, 534] width 546 height 23
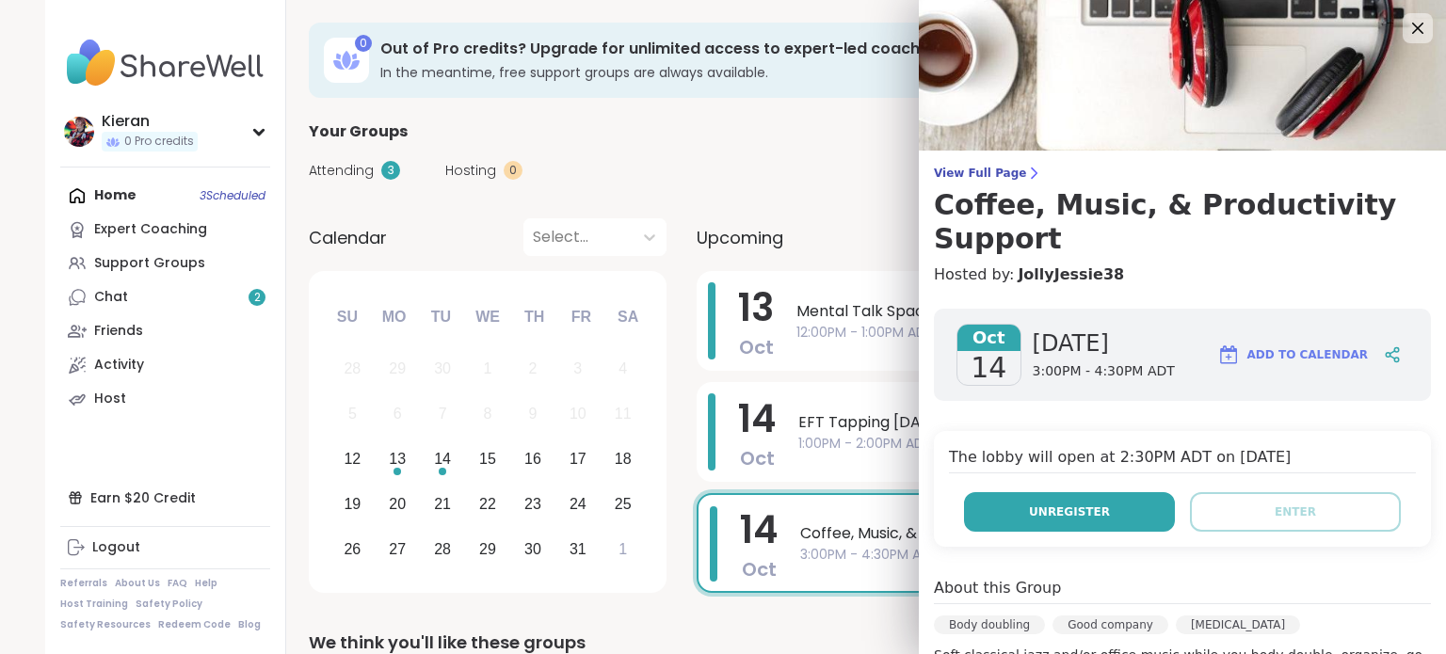
click at [1097, 492] on button "Unregister" at bounding box center [1069, 512] width 211 height 40
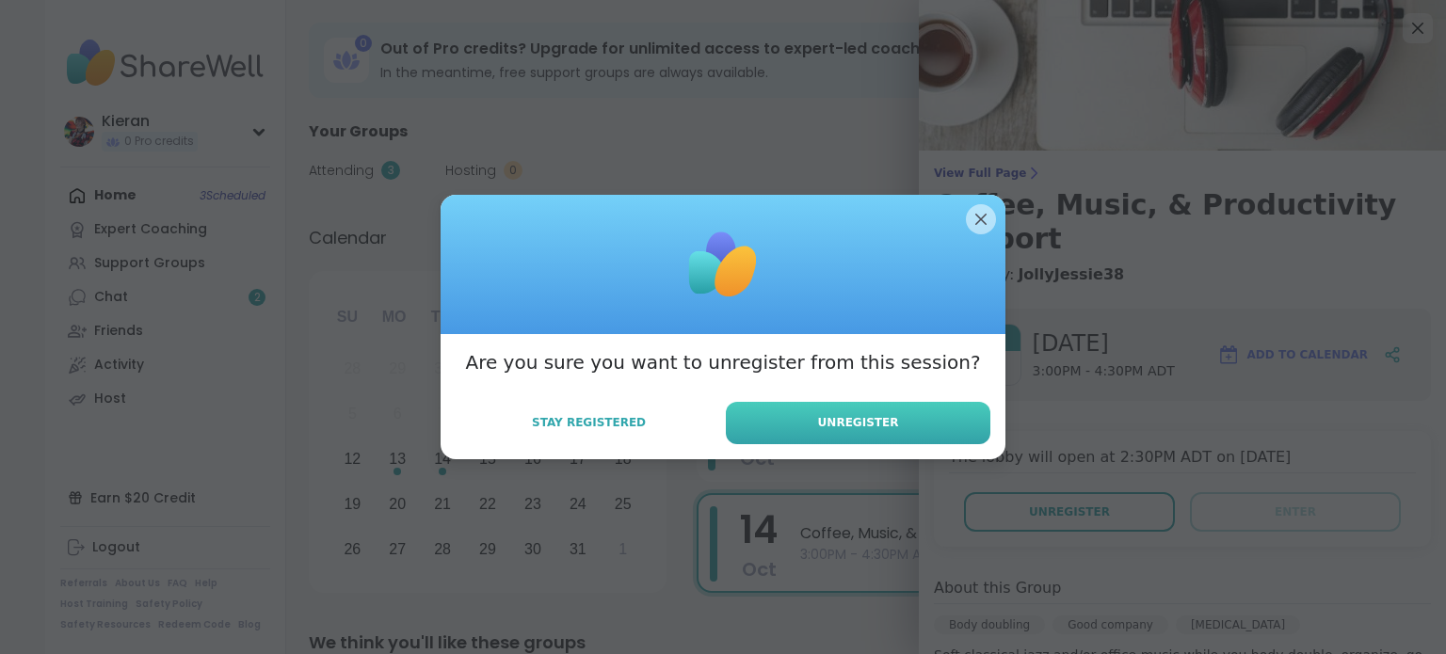
click at [953, 427] on button "Unregister" at bounding box center [858, 423] width 265 height 42
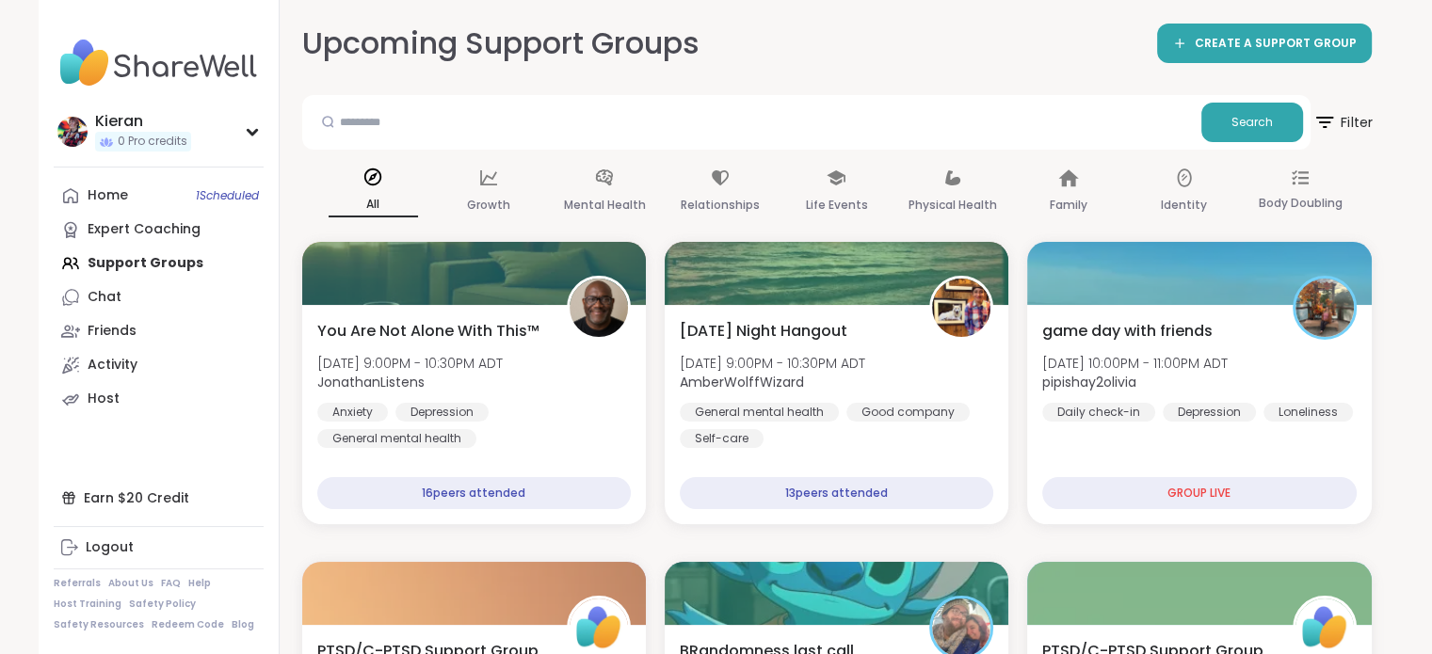
click at [1338, 140] on span "Filter" at bounding box center [1342, 122] width 60 height 47
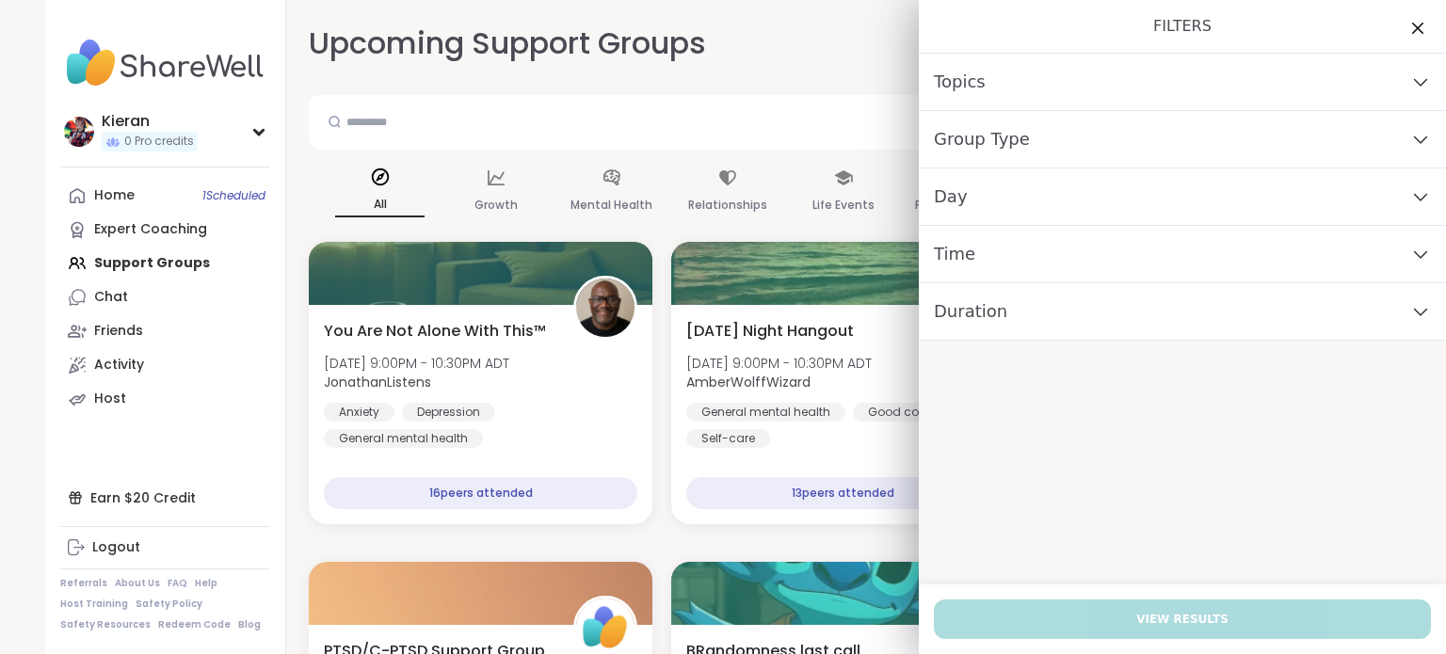
click at [1009, 189] on div "Day" at bounding box center [1182, 197] width 527 height 57
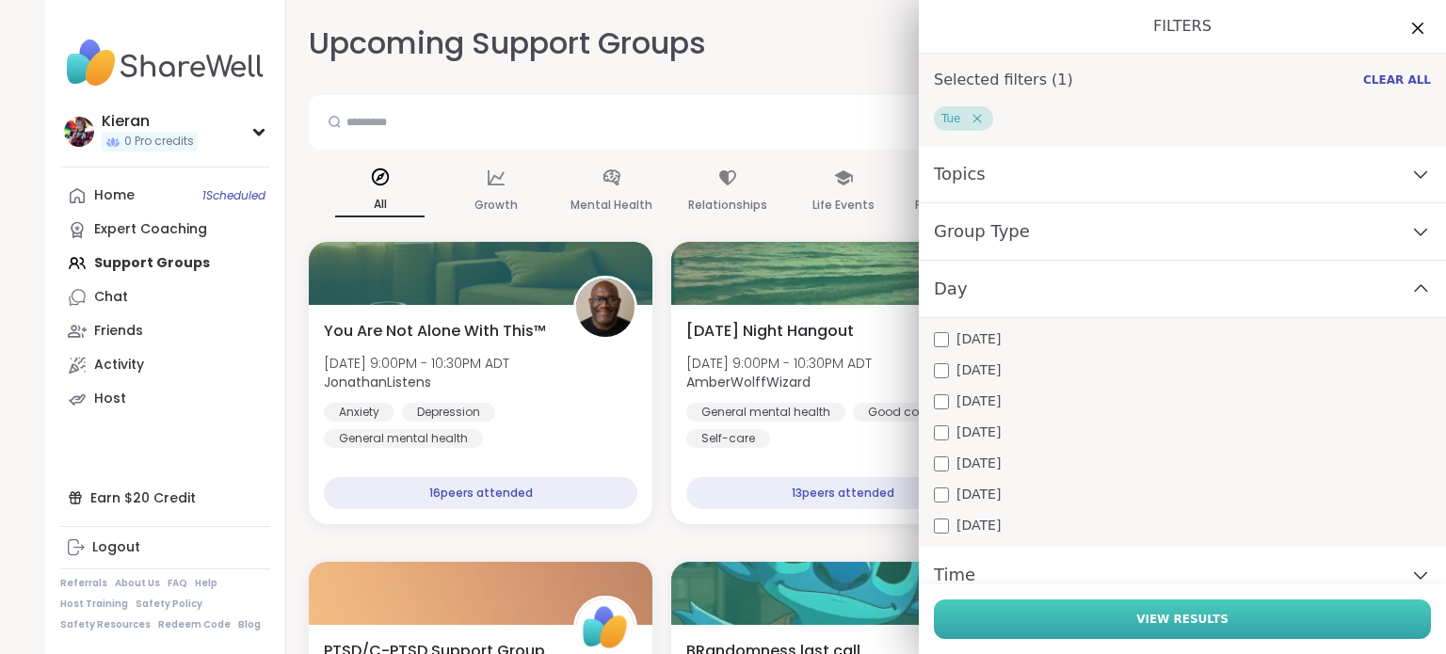
click at [1136, 624] on span "View Results" at bounding box center [1182, 619] width 92 height 17
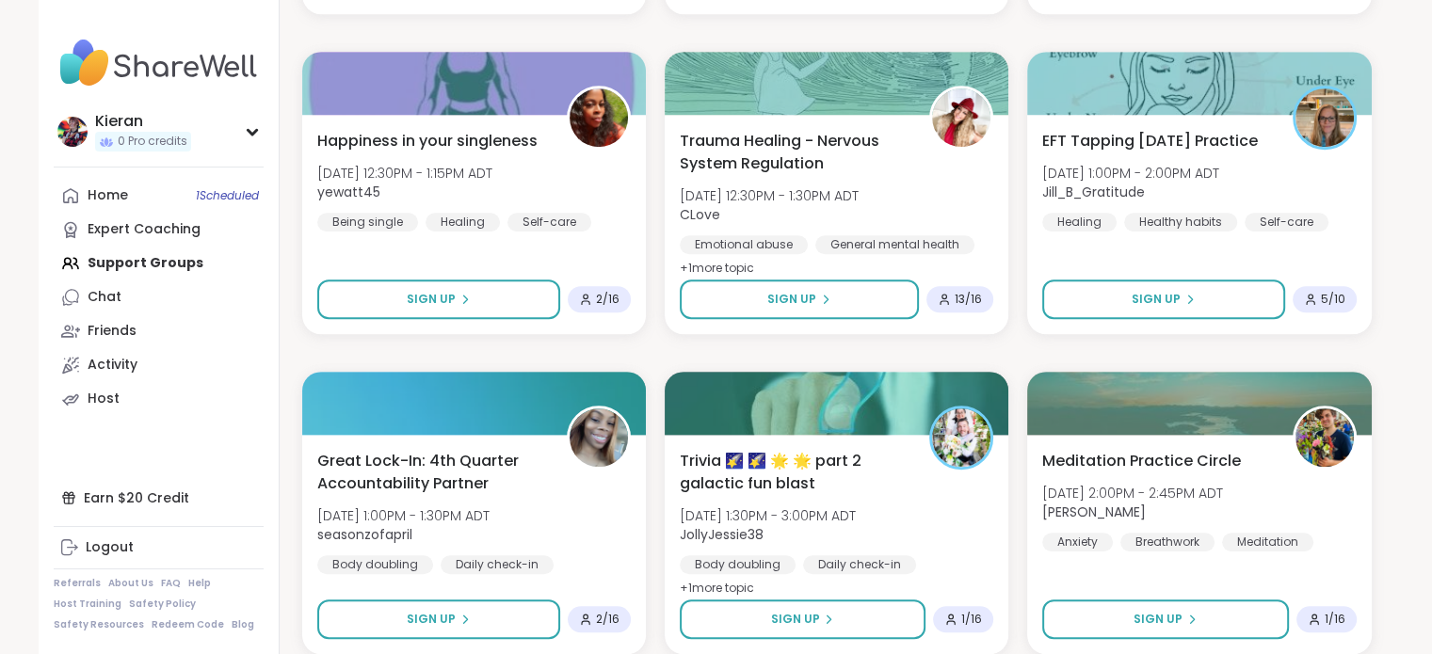
scroll to position [1536, 0]
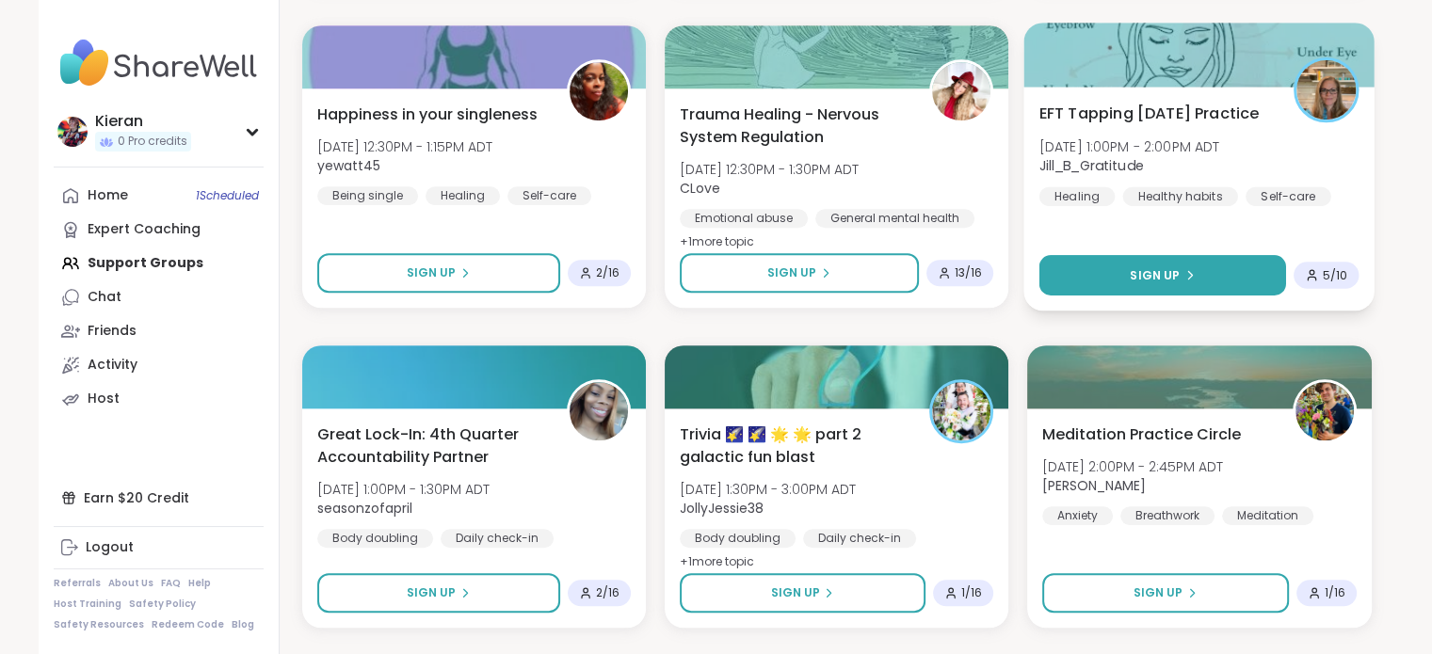
click at [1121, 272] on button "Sign Up" at bounding box center [1162, 275] width 247 height 40
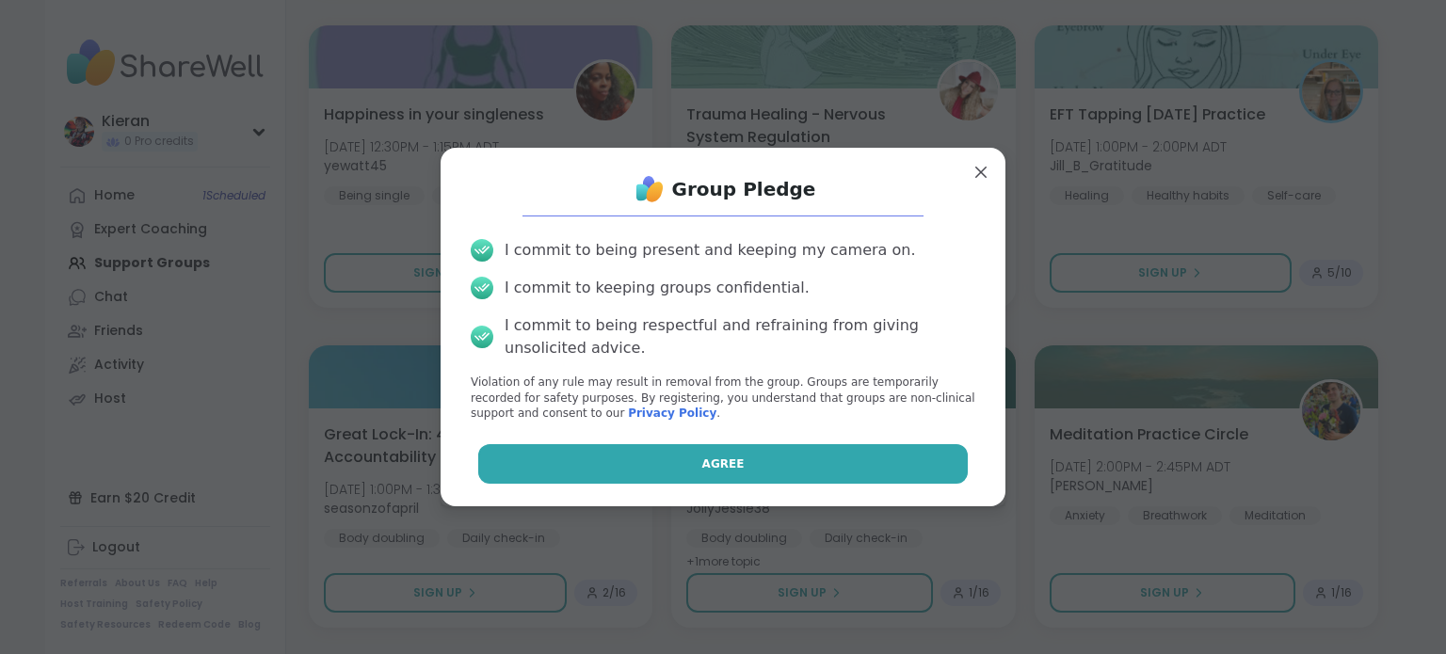
click at [709, 468] on span "Agree" at bounding box center [723, 464] width 42 height 17
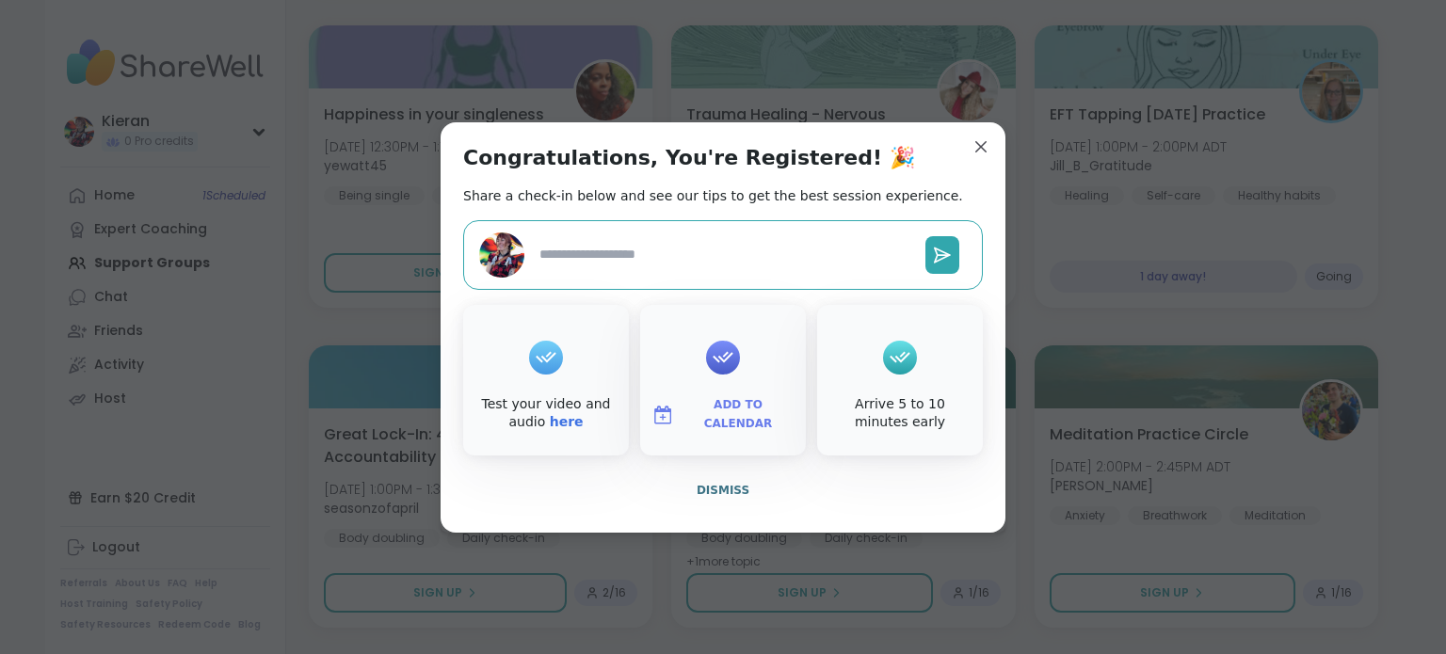
type textarea "*"
click at [701, 411] on span "Add to Calendar" at bounding box center [738, 414] width 113 height 37
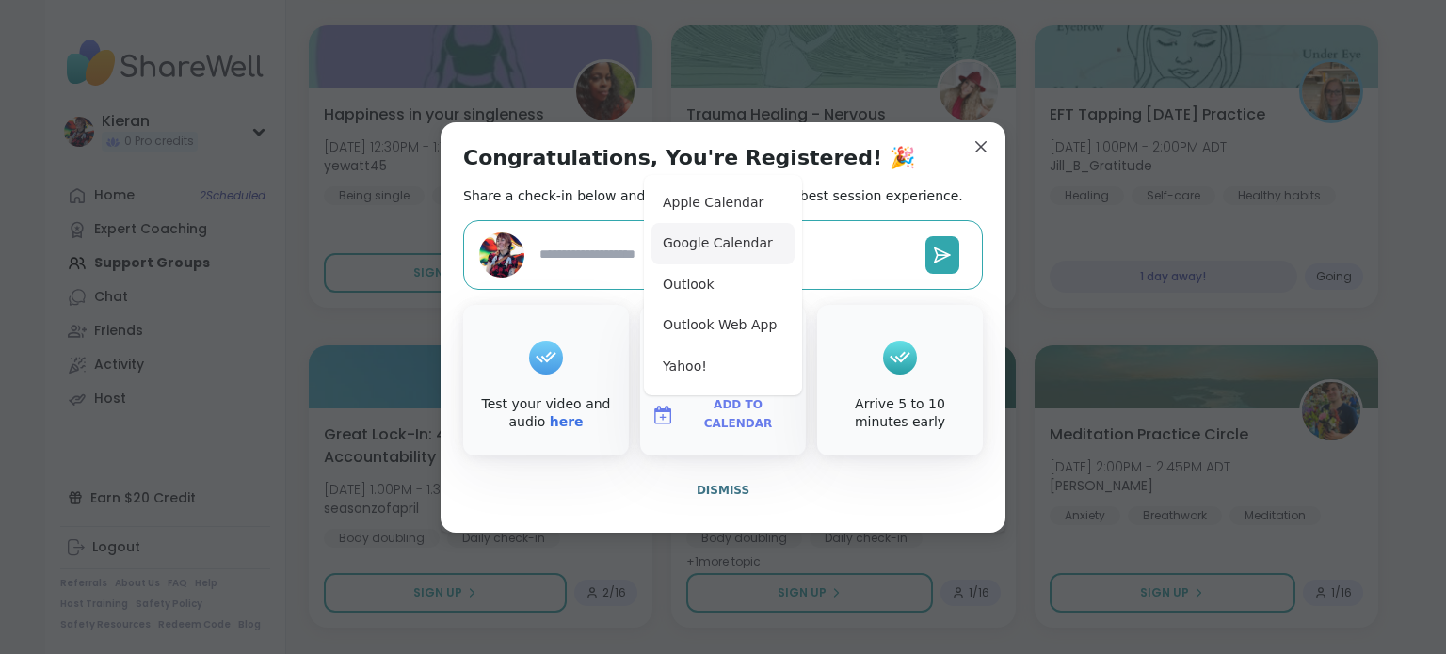
click at [751, 247] on button "Google Calendar" at bounding box center [722, 243] width 143 height 41
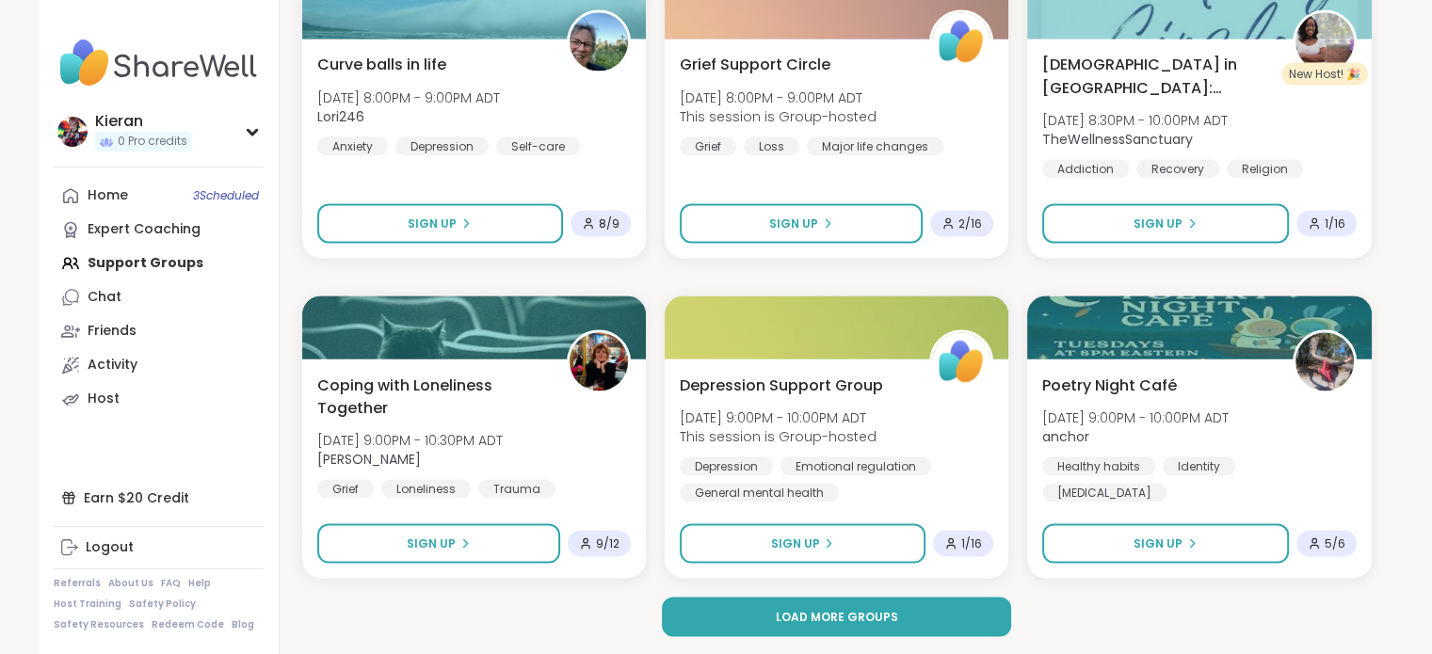
scroll to position [3506, 0]
click at [121, 265] on div "Home 3 Scheduled Expert Coaching Support Groups Chat Friends Activity Host" at bounding box center [159, 297] width 210 height 237
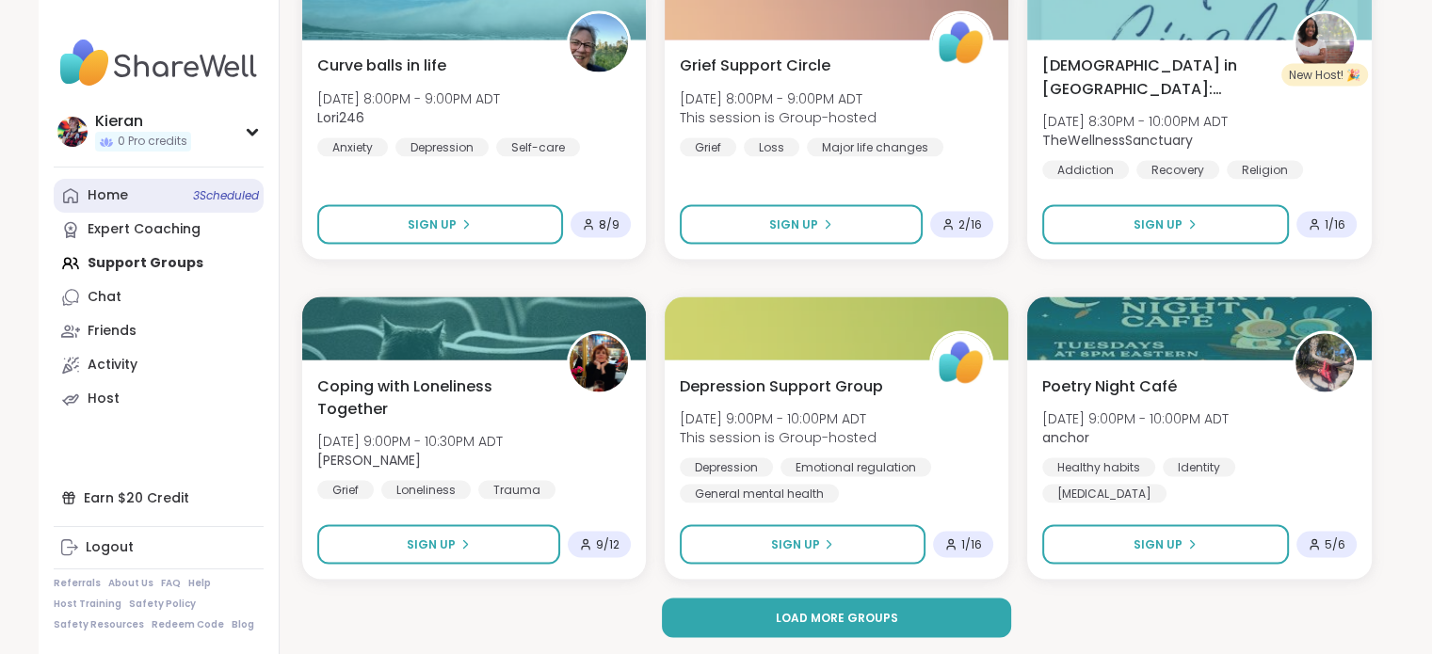
click at [155, 206] on link "Home 3 Scheduled" at bounding box center [159, 196] width 210 height 34
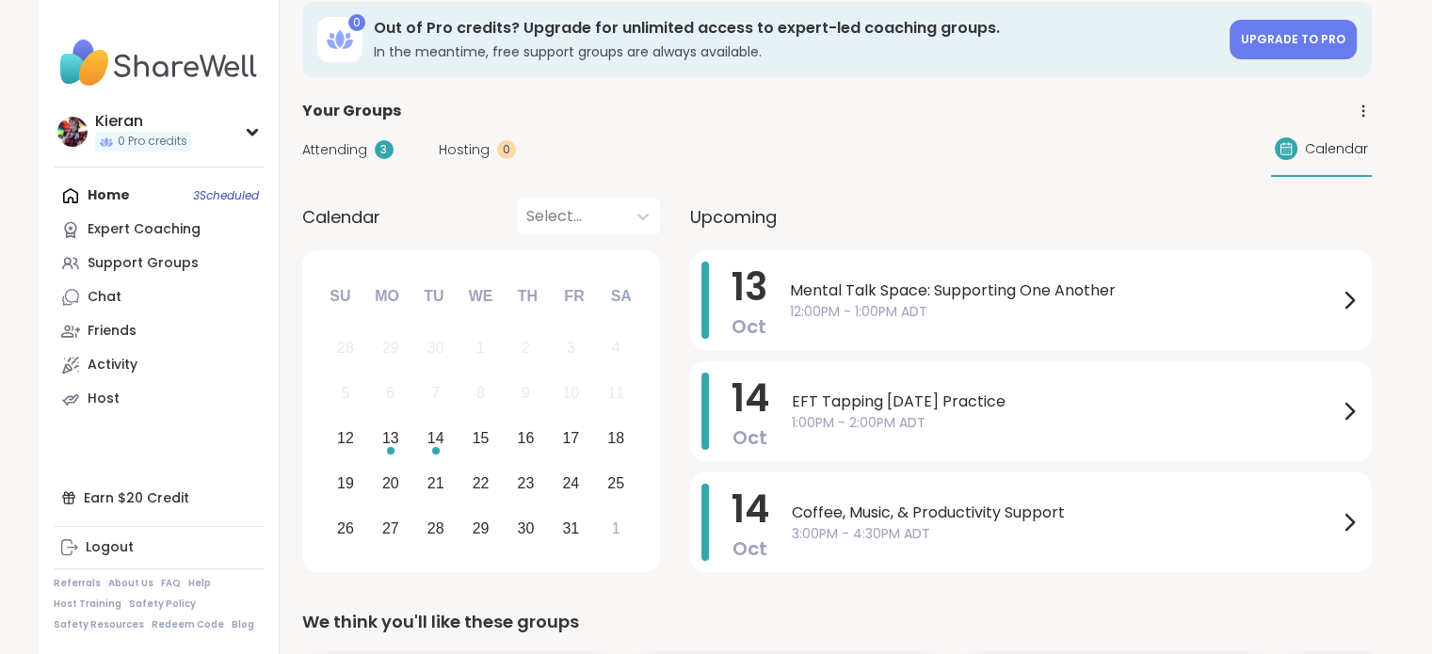
scroll to position [22, 0]
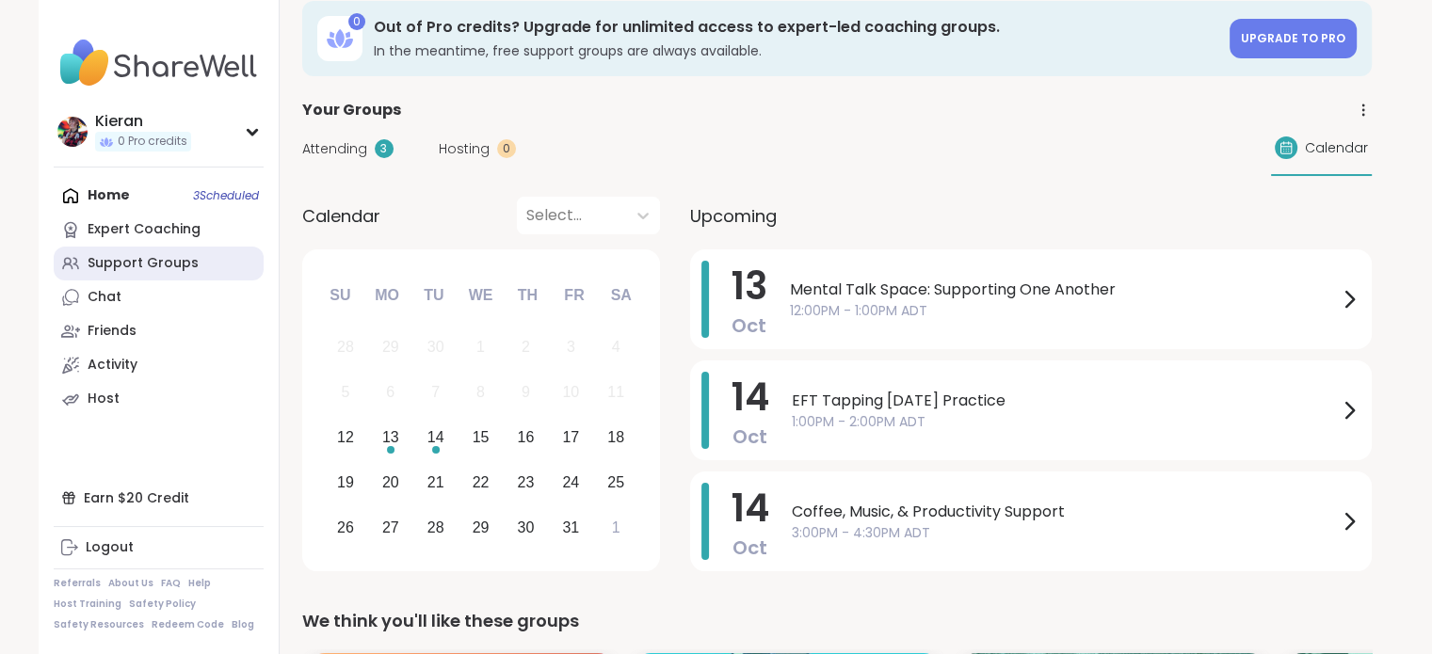
click at [171, 260] on div "Support Groups" at bounding box center [143, 263] width 111 height 19
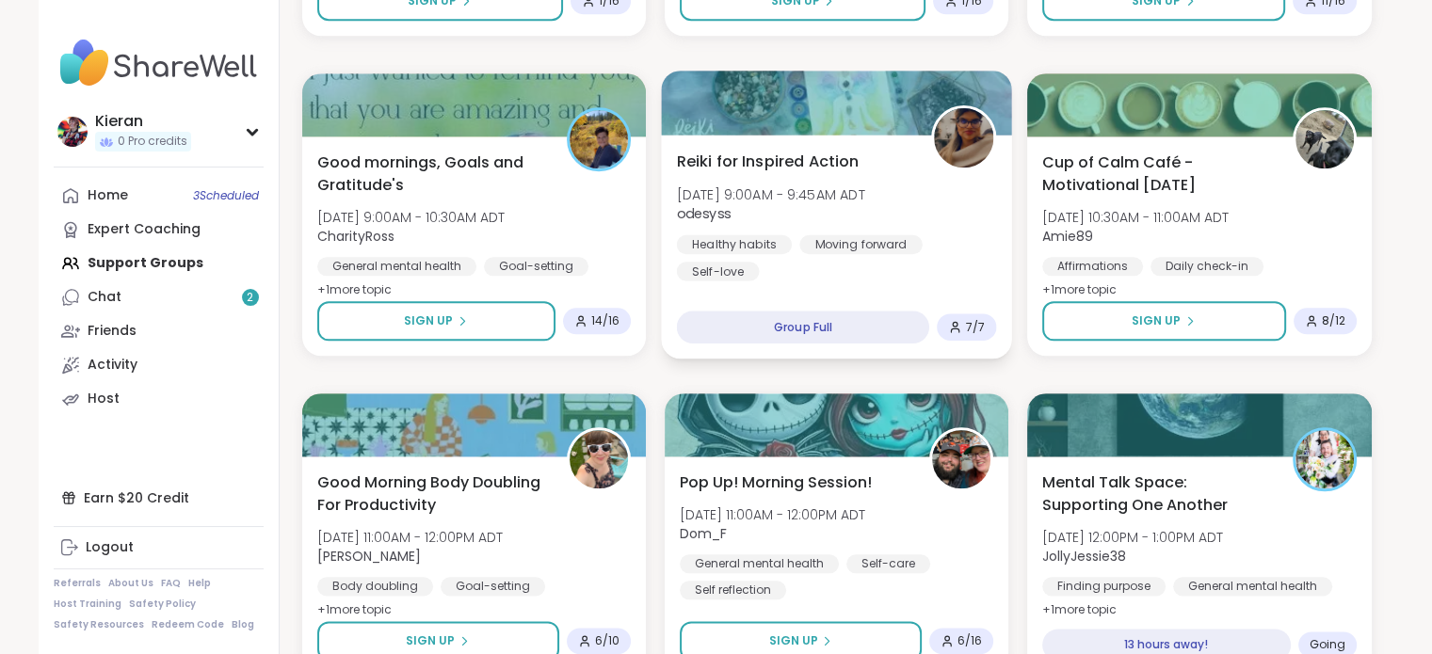
scroll to position [2090, 0]
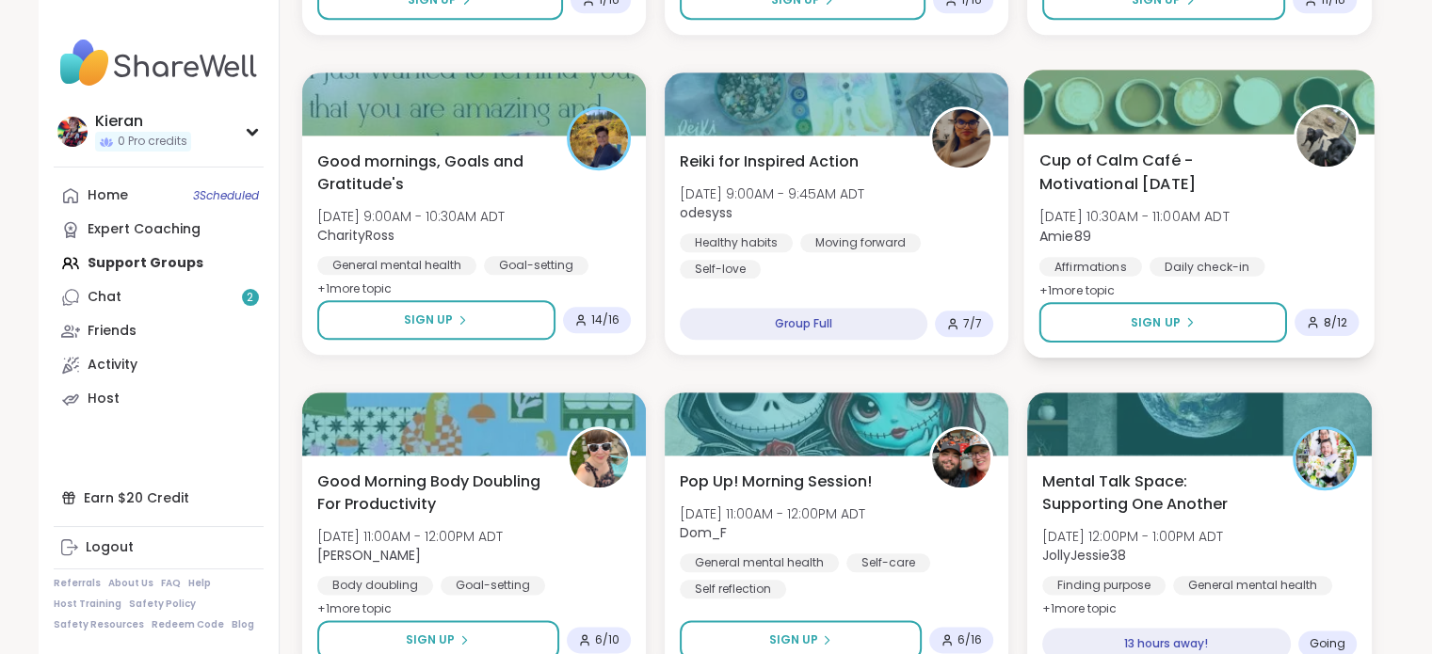
click at [1111, 161] on span "Cup of Calm Café - Motivational [DATE]" at bounding box center [1155, 172] width 233 height 46
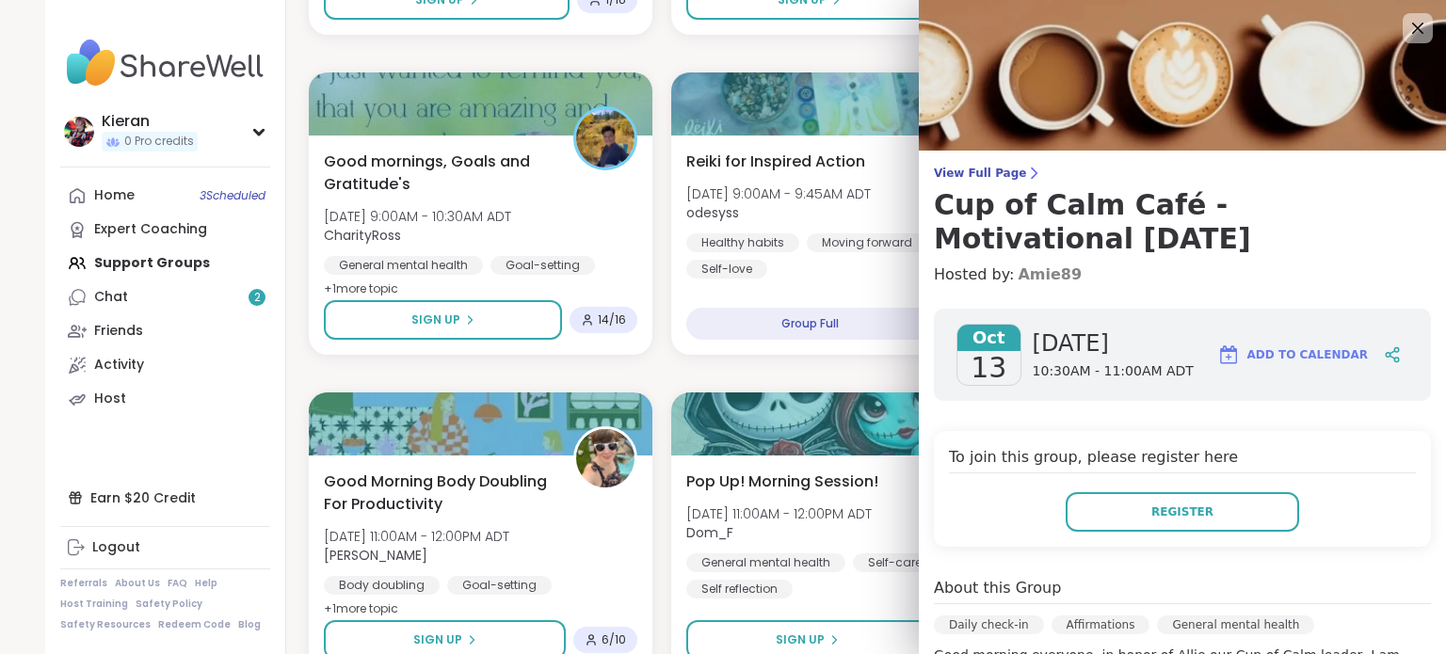
click at [1028, 274] on link "Amie89" at bounding box center [1050, 275] width 64 height 23
click at [652, 248] on div "game day with friends Sun, Oct 12 | 10:00PM - 11:00PM ADT pipishay2olivia Daily…" at bounding box center [843, 53] width 1069 height 3803
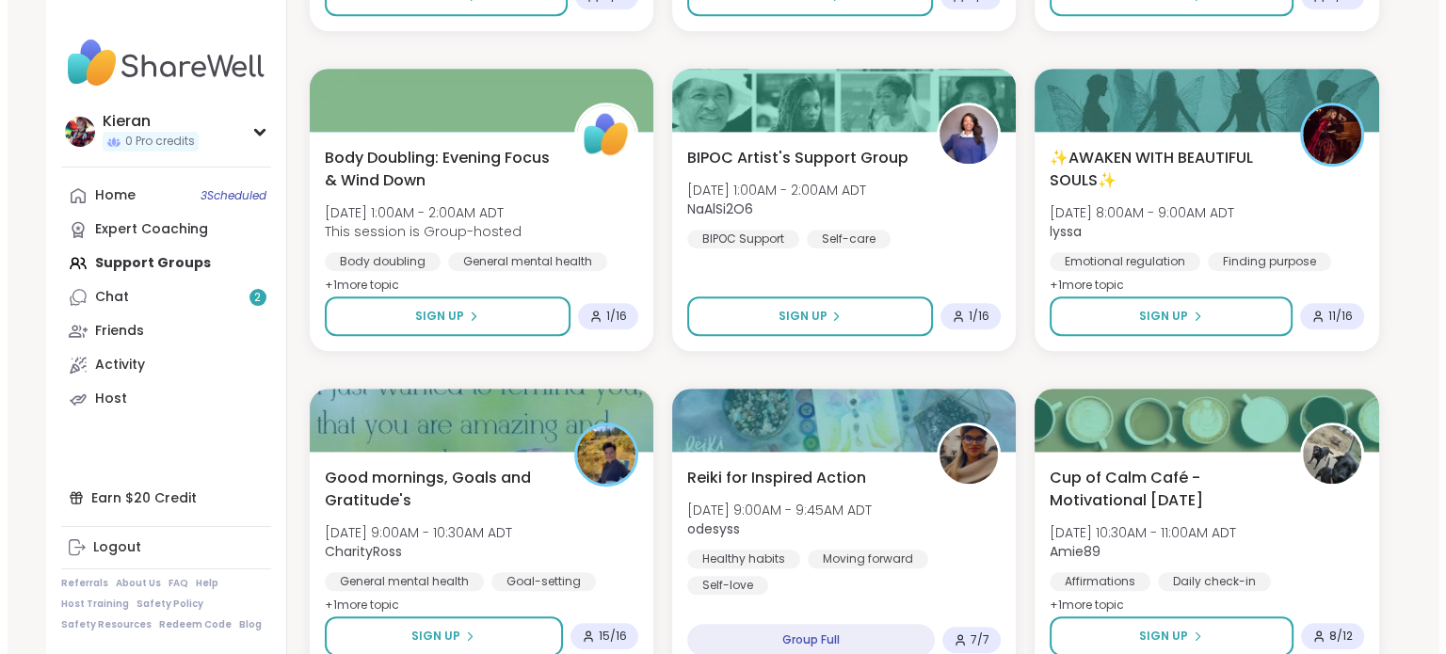
scroll to position [1776, 0]
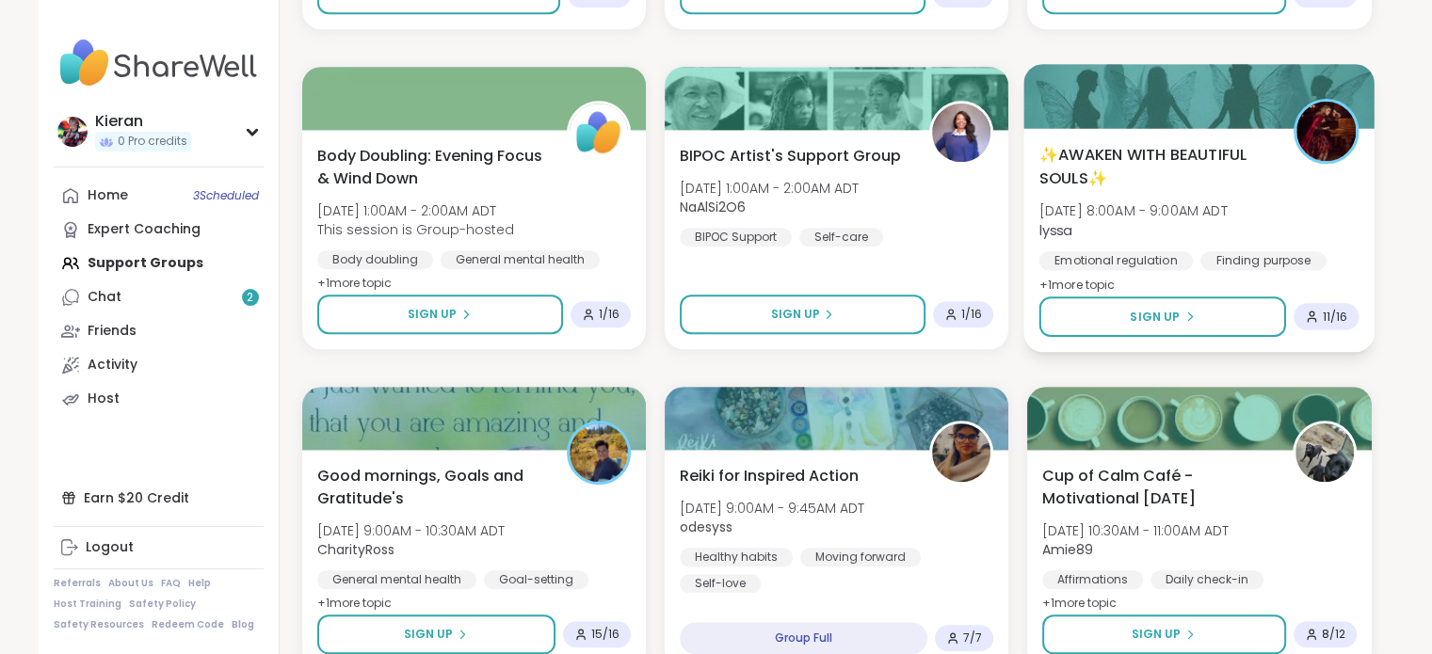
click at [1191, 161] on span "✨AWAKEN WITH BEAUTIFUL SOULS✨" at bounding box center [1155, 166] width 233 height 46
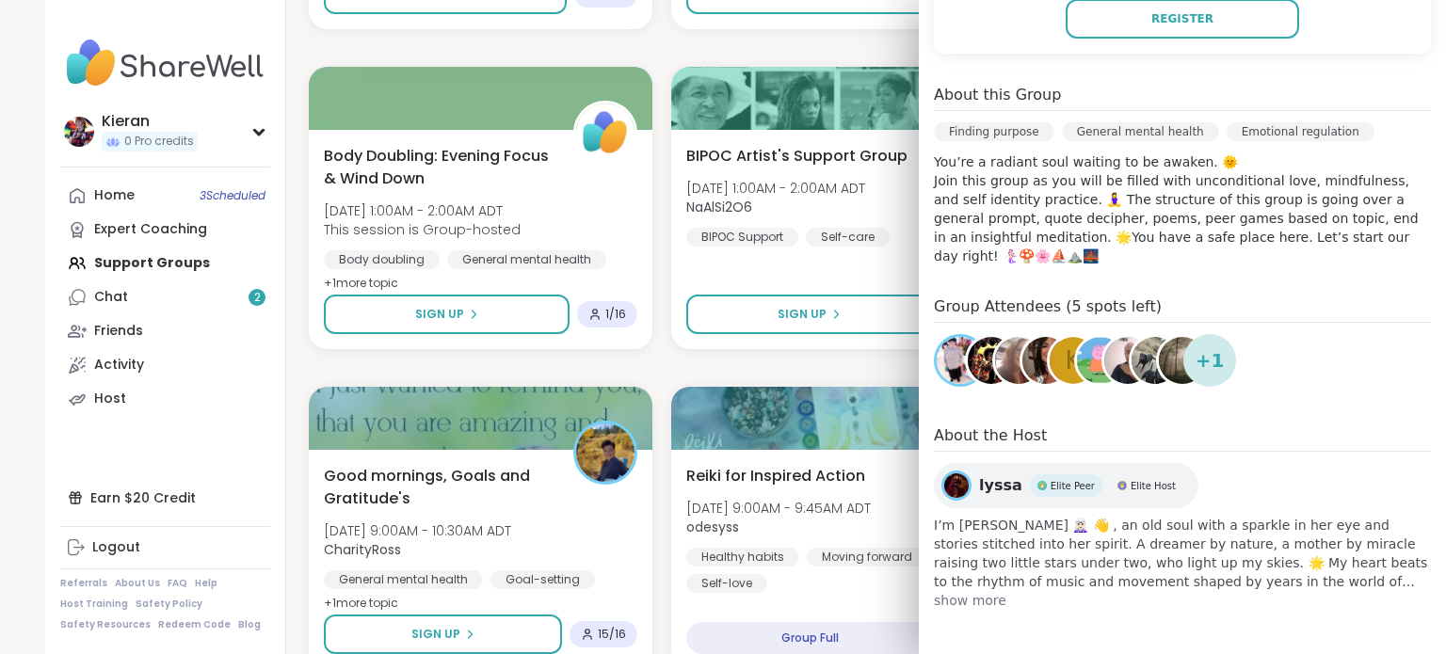
scroll to position [492, 0]
click at [958, 605] on span "show more" at bounding box center [1182, 601] width 497 height 19
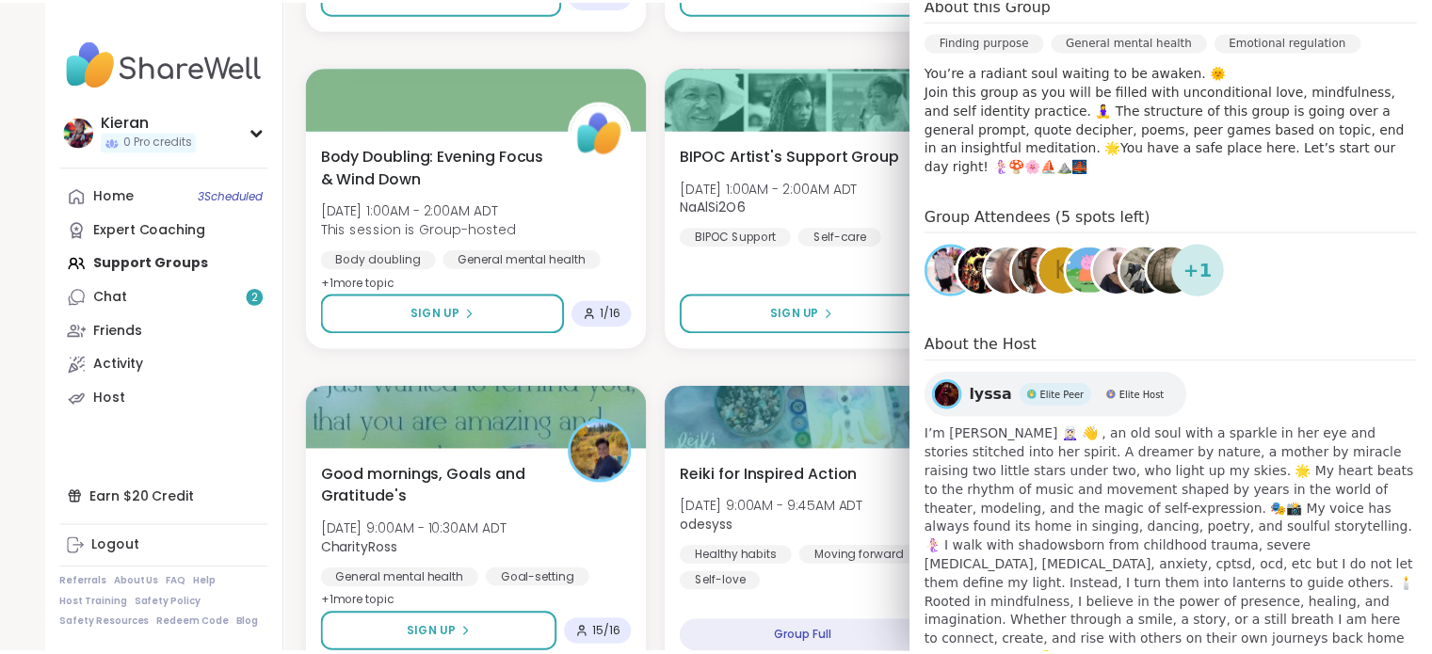
scroll to position [583, 0]
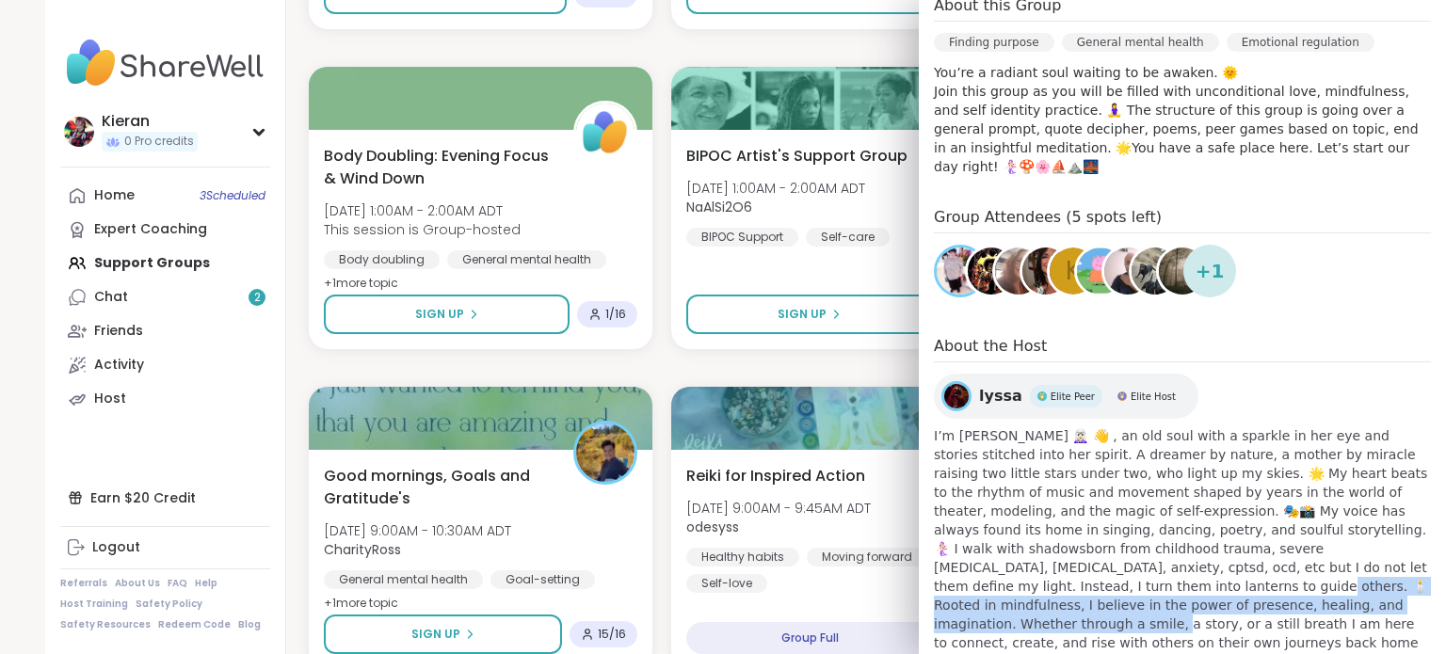
drag, startPoint x: 1077, startPoint y: 567, endPoint x: 1265, endPoint y: 587, distance: 189.3
click at [1265, 587] on span "I’m Lyssa 🧝🏻‍♀️ 👋 , an old soul with a sparkle in her eye and stories stitched …" at bounding box center [1182, 548] width 497 height 245
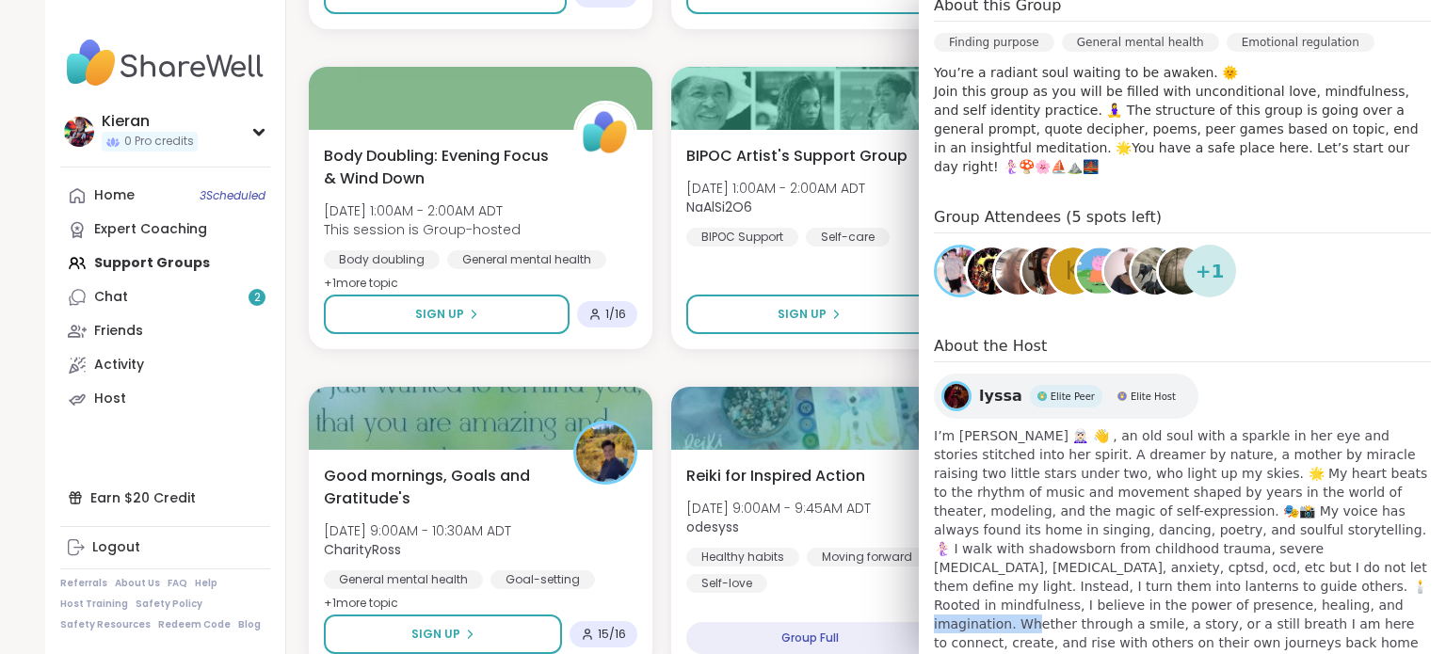
drag, startPoint x: 1058, startPoint y: 584, endPoint x: 1150, endPoint y: 593, distance: 91.8
click at [1150, 593] on span "I’m Lyssa 🧝🏻‍♀️ 👋 , an old soul with a sparkle in her eye and stories stitched …" at bounding box center [1182, 548] width 497 height 245
click at [1196, 263] on span "+ 1" at bounding box center [1210, 271] width 29 height 28
click at [644, 375] on div "game day with friends Sun, Oct 12 | 10:00PM - 11:00PM ADT pipishay2olivia Daily…" at bounding box center [843, 367] width 1069 height 3803
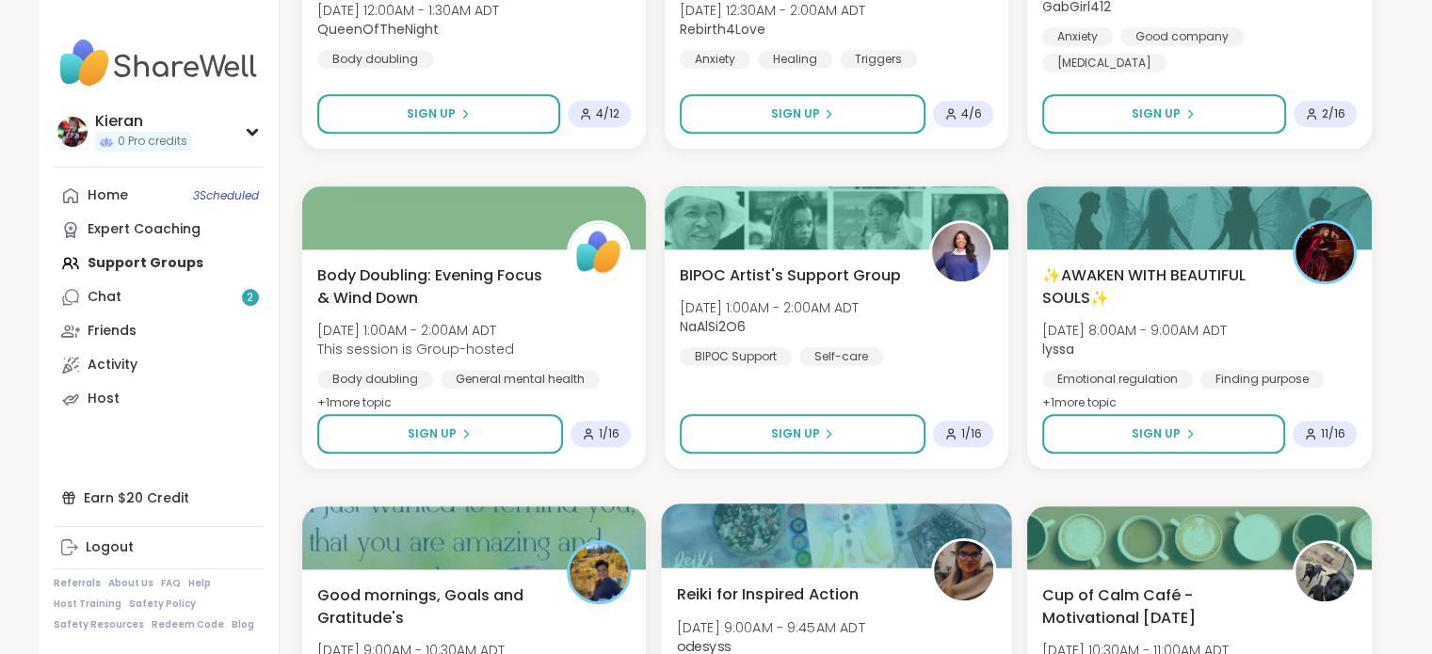
scroll to position [1649, 0]
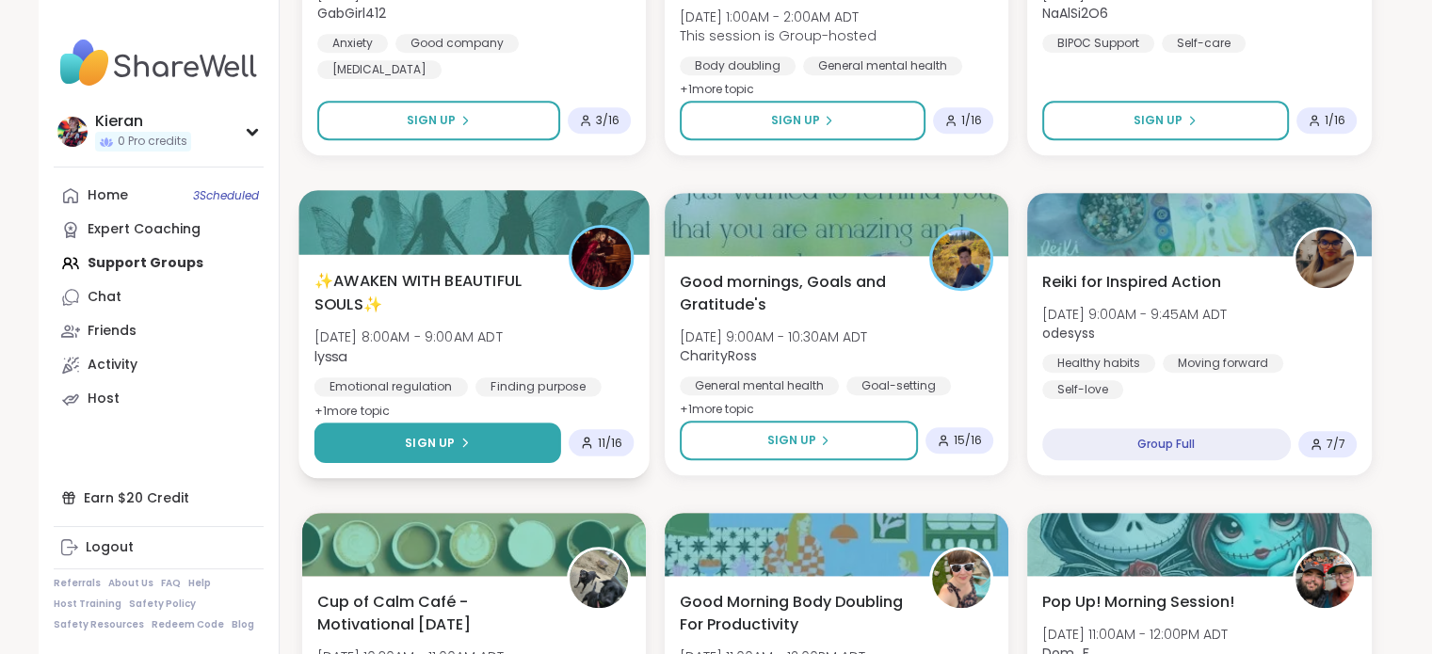
click at [483, 440] on button "Sign Up" at bounding box center [437, 443] width 247 height 40
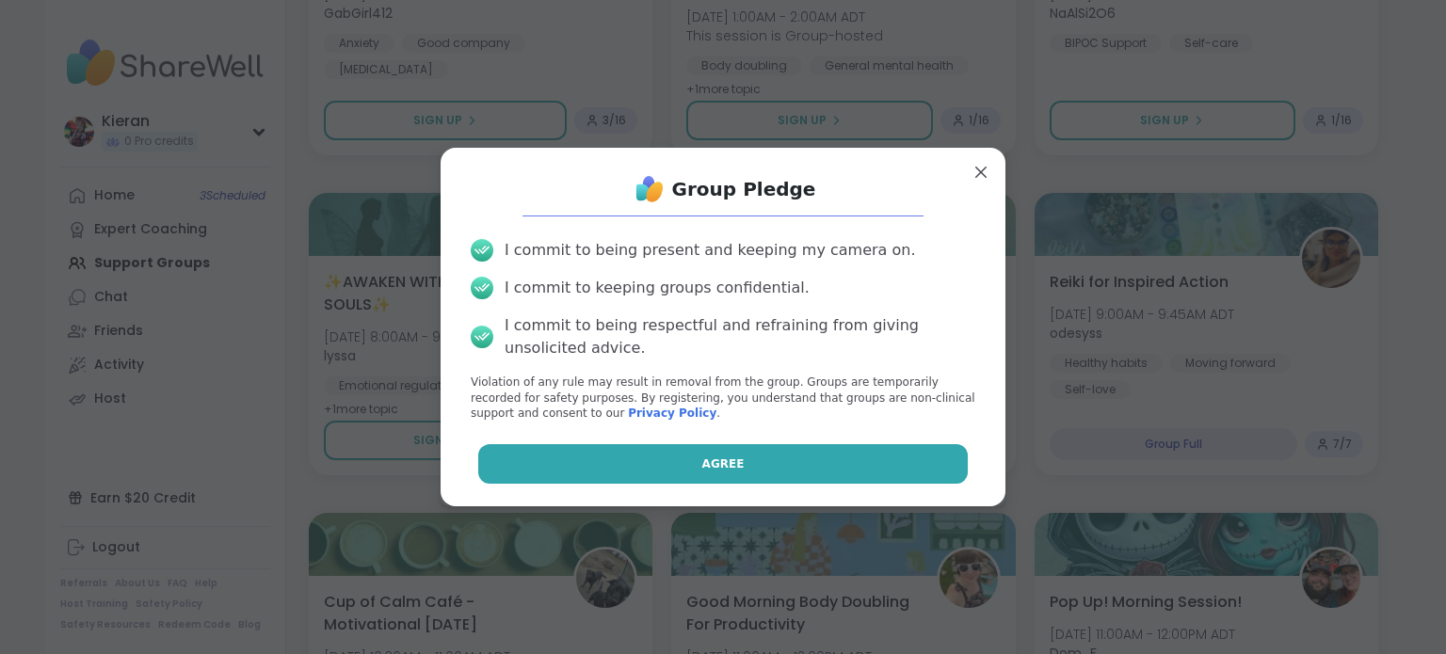
click at [715, 447] on button "Agree" at bounding box center [723, 464] width 490 height 40
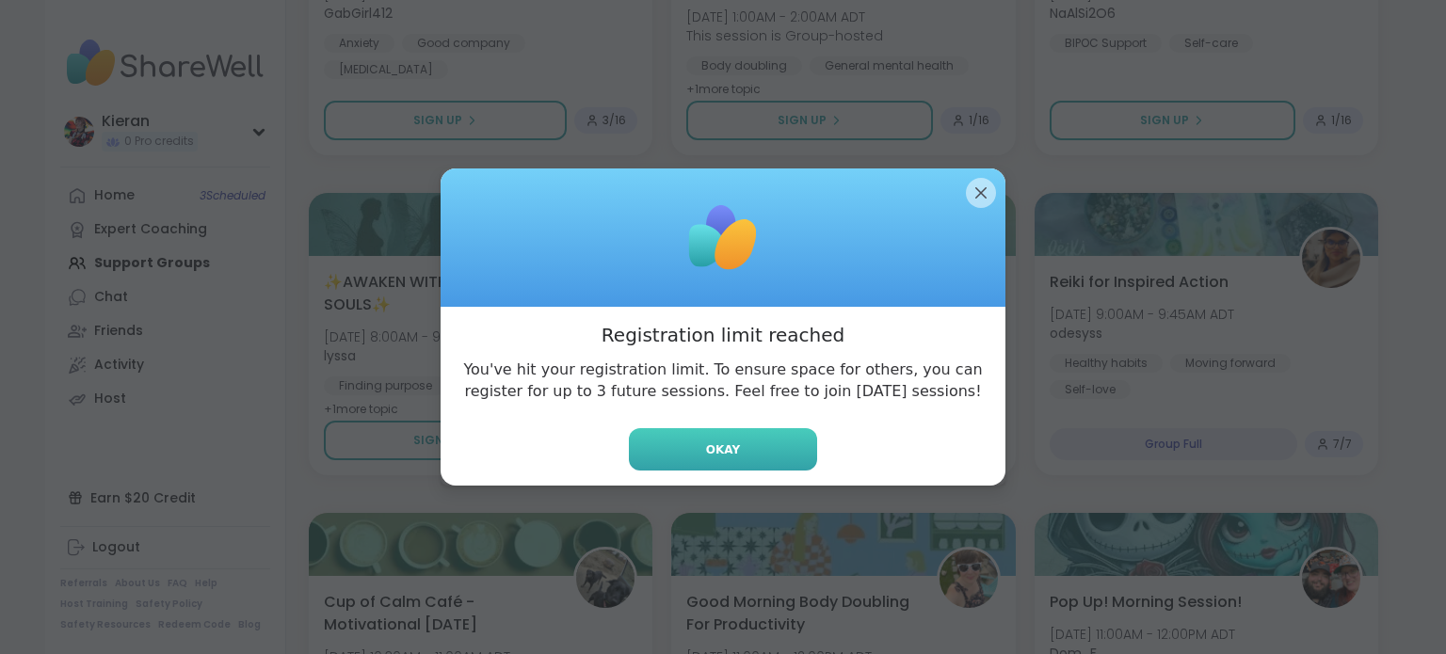
click at [780, 458] on button "Okay" at bounding box center [723, 449] width 188 height 42
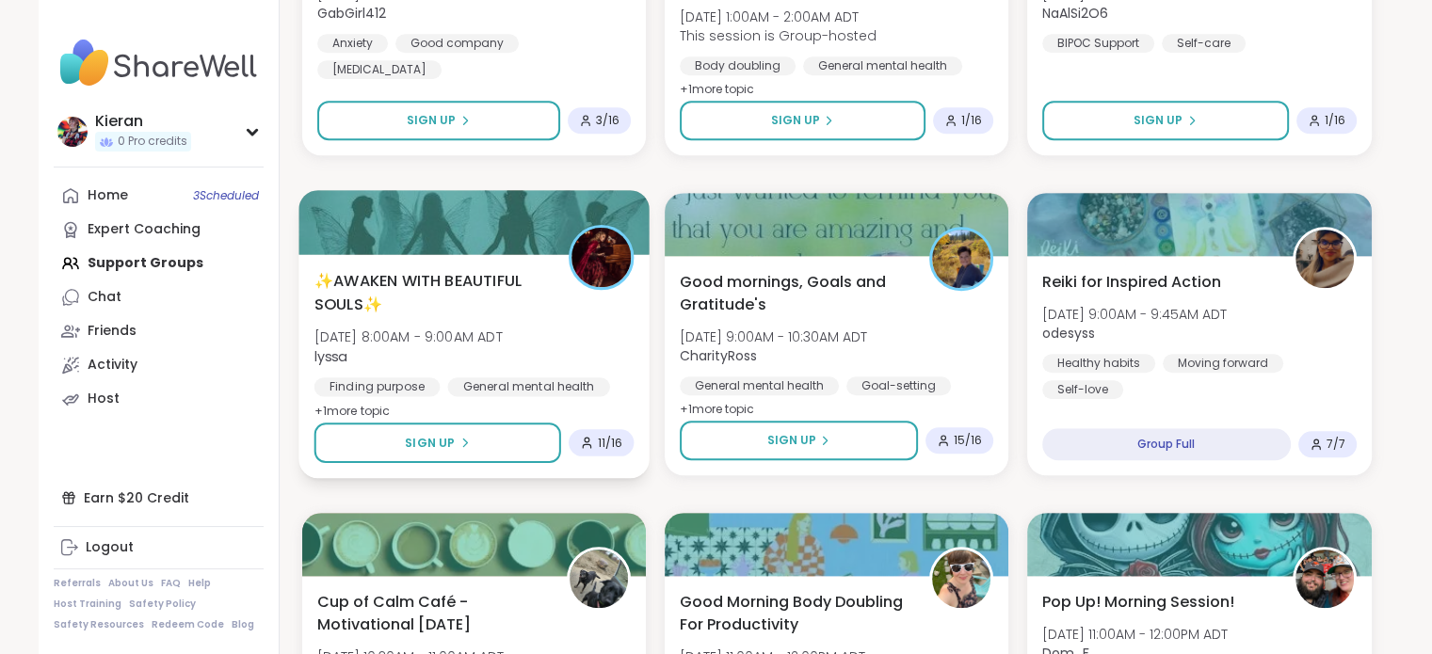
click at [425, 279] on span "✨AWAKEN WITH BEAUTIFUL SOULS✨" at bounding box center [430, 292] width 233 height 46
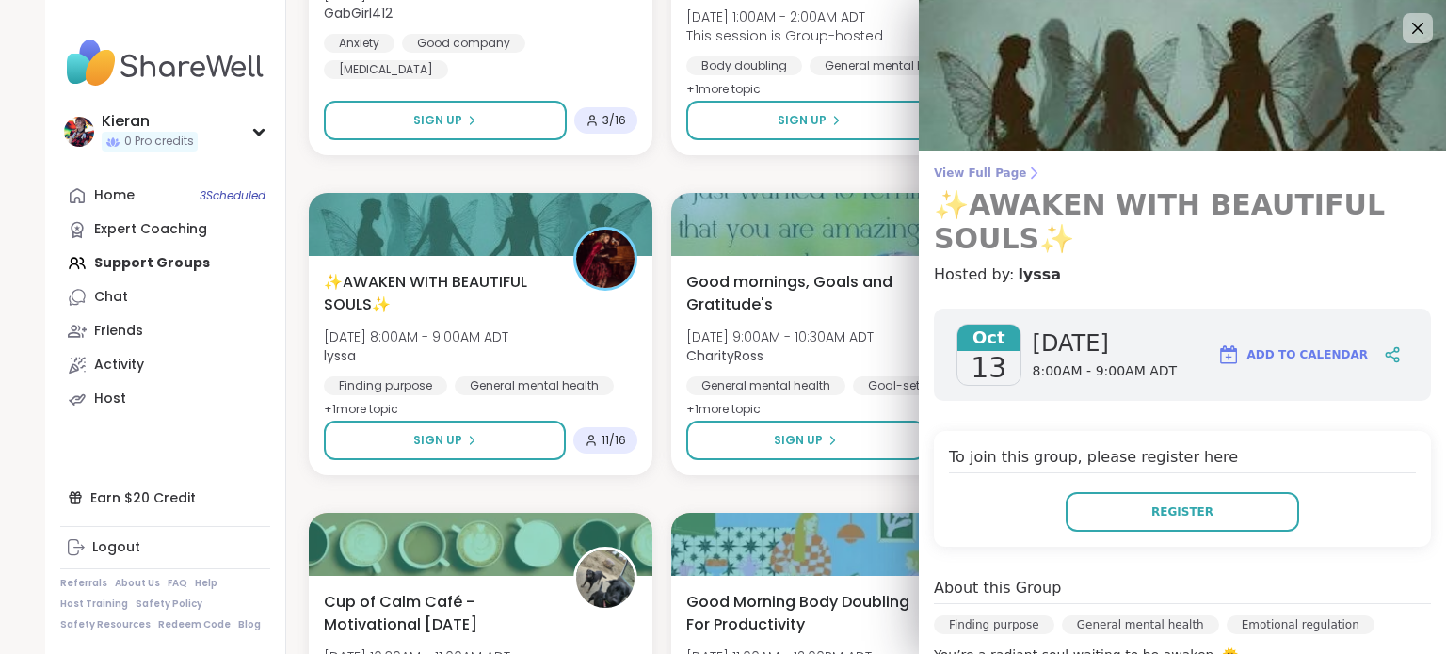
click at [955, 179] on span "View Full Page" at bounding box center [1182, 173] width 497 height 15
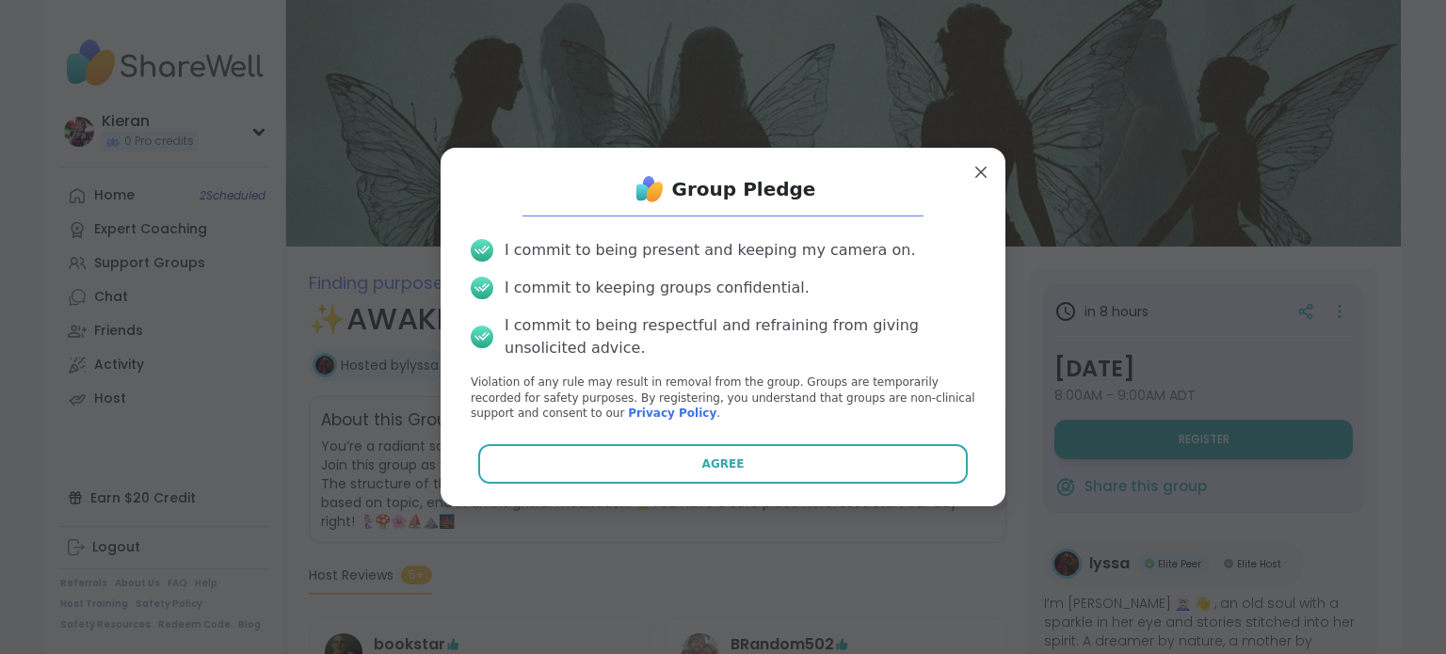
click at [840, 458] on button "Agree" at bounding box center [723, 464] width 490 height 40
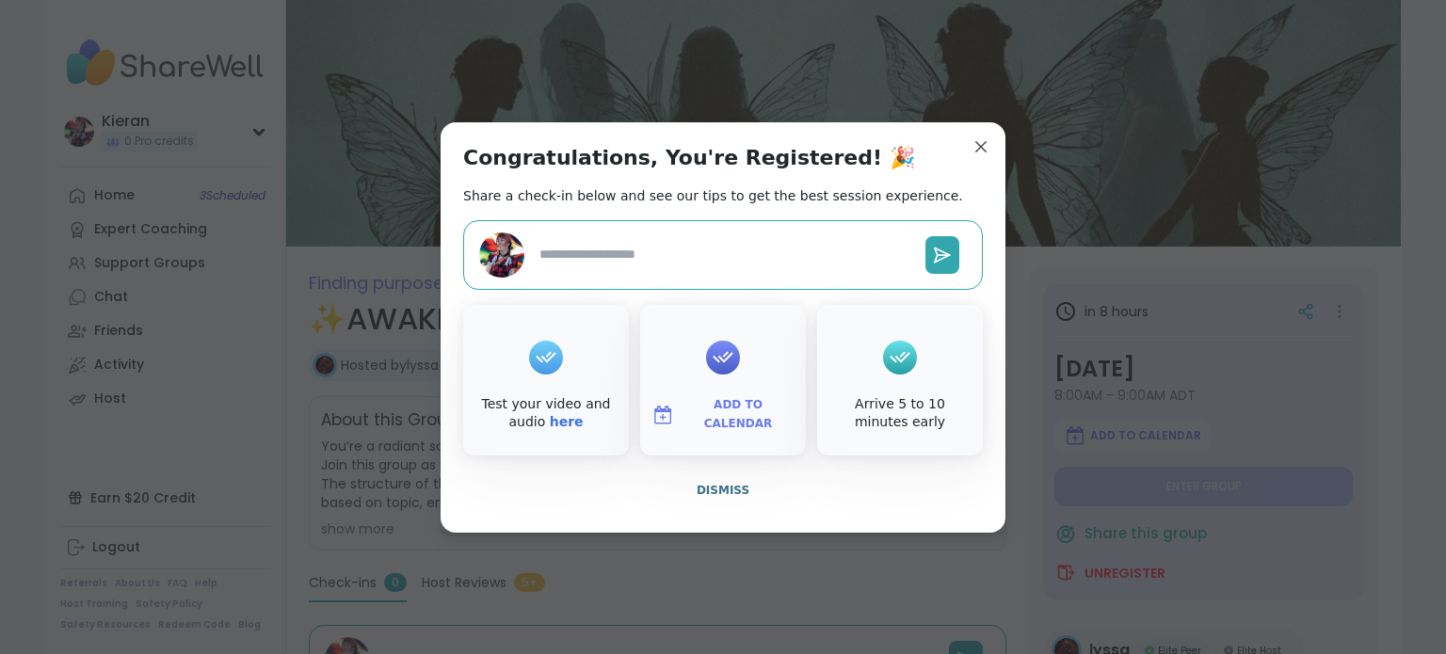
click at [733, 417] on span "Add to Calendar" at bounding box center [738, 414] width 113 height 37
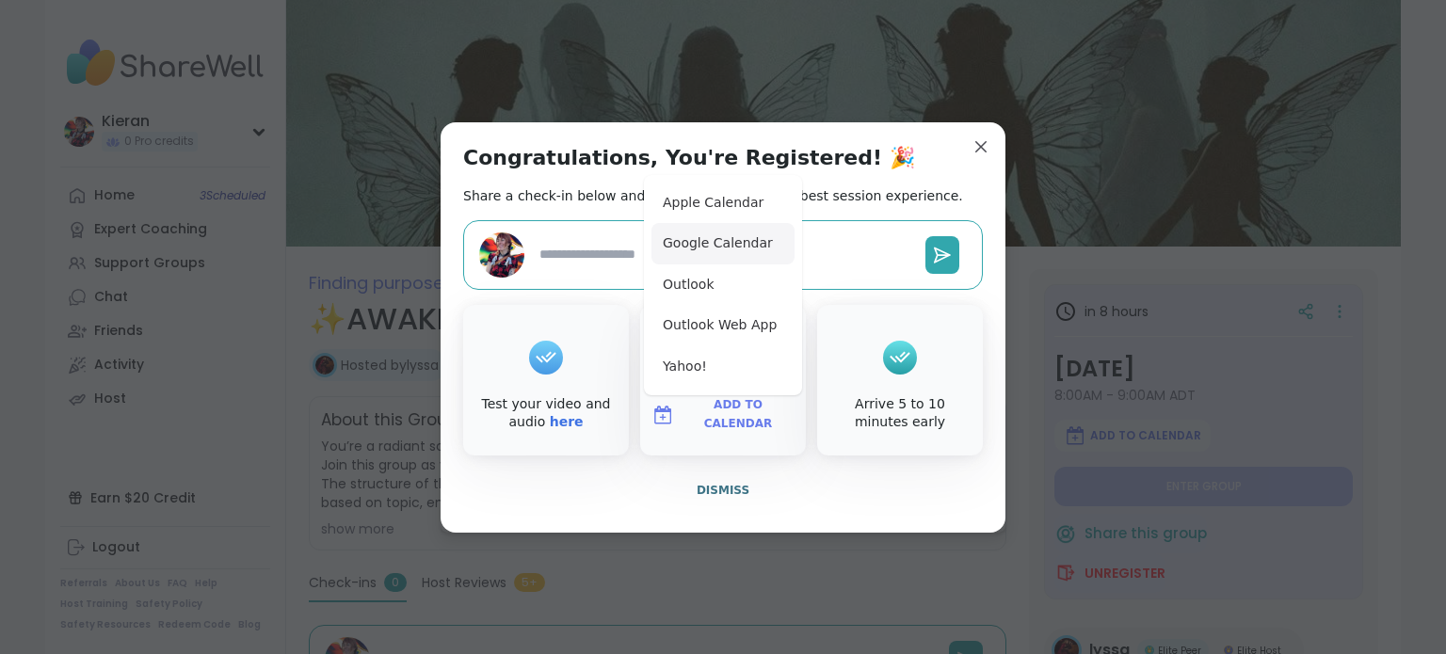
click at [723, 244] on button "Google Calendar" at bounding box center [722, 243] width 143 height 41
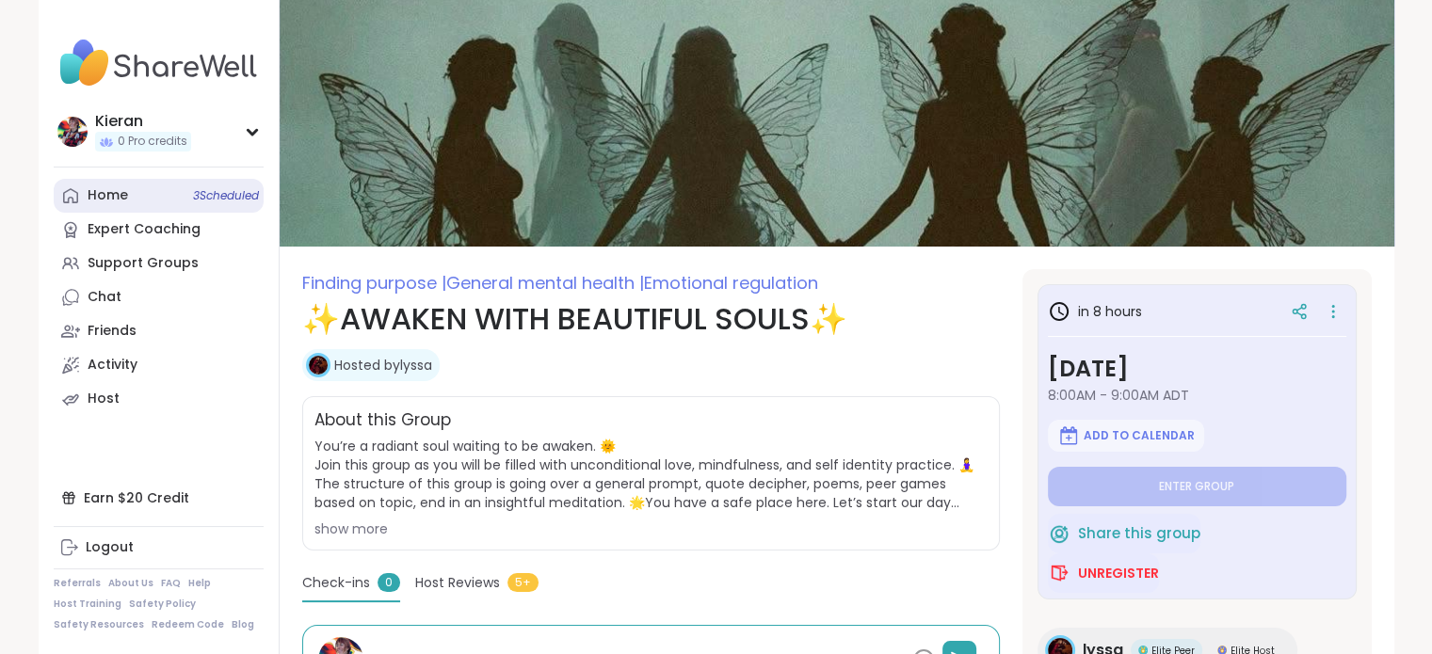
click at [164, 198] on link "Home 3 Scheduled" at bounding box center [159, 196] width 210 height 34
type textarea "*"
